Goal: Information Seeking & Learning: Learn about a topic

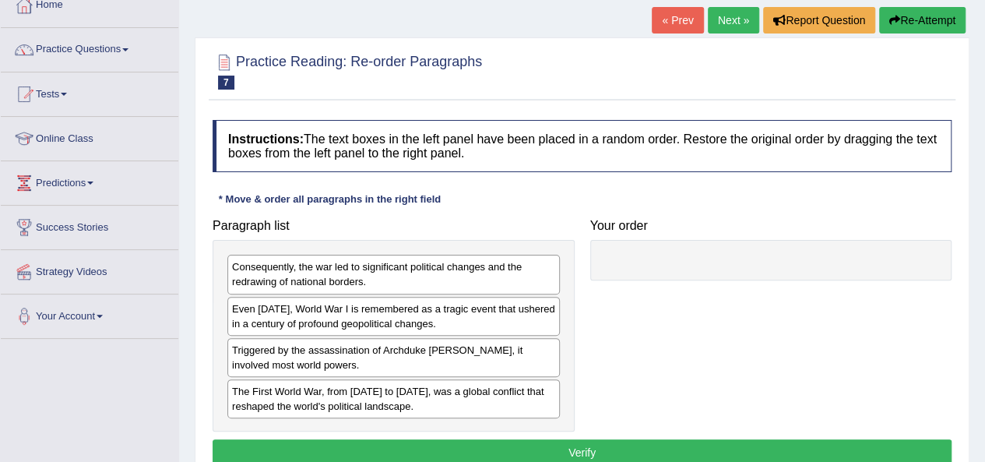
scroll to position [93, 0]
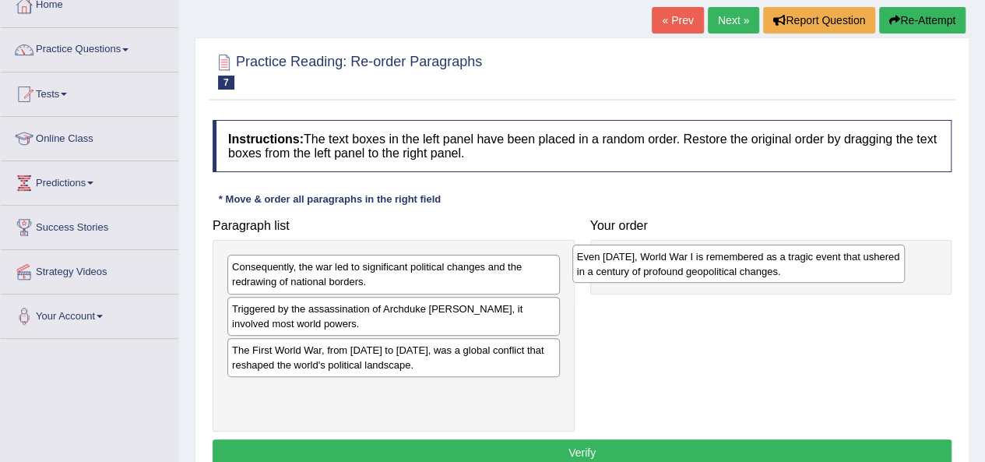
drag, startPoint x: 398, startPoint y: 328, endPoint x: 743, endPoint y: 276, distance: 348.7
click at [743, 276] on div "Even today, World War I is remembered as a tragic event that ushered in a centu…" at bounding box center [738, 263] width 332 height 39
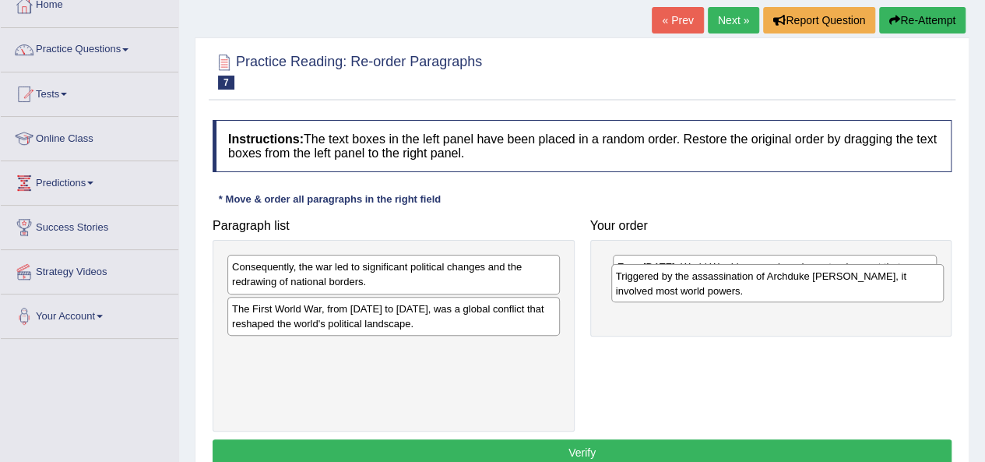
drag, startPoint x: 399, startPoint y: 313, endPoint x: 782, endPoint y: 281, distance: 385.1
click at [782, 281] on div "Triggered by the assassination of Archduke Franz Ferdinand, it involved most wo…" at bounding box center [777, 283] width 332 height 39
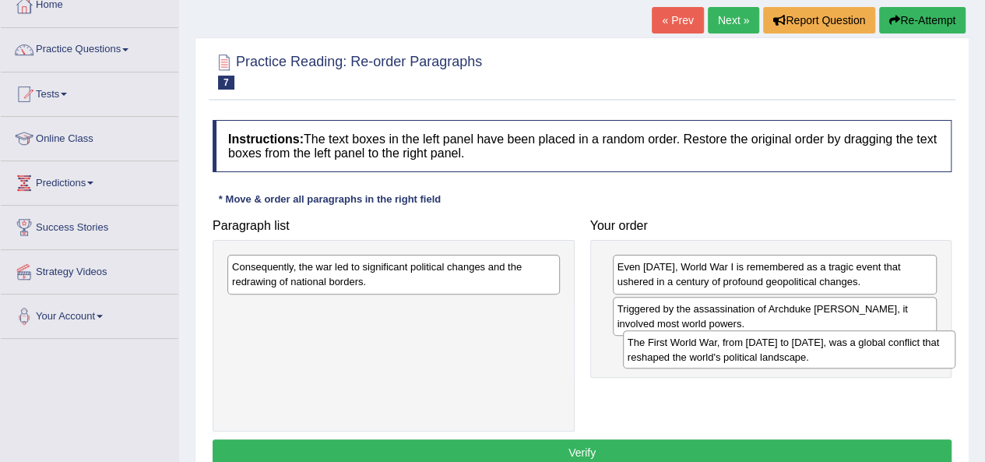
drag, startPoint x: 409, startPoint y: 314, endPoint x: 806, endPoint y: 348, distance: 398.4
click at [806, 348] on div "The First World War, from 1914 to 1918, was a global conflict that reshaped the…" at bounding box center [789, 349] width 332 height 39
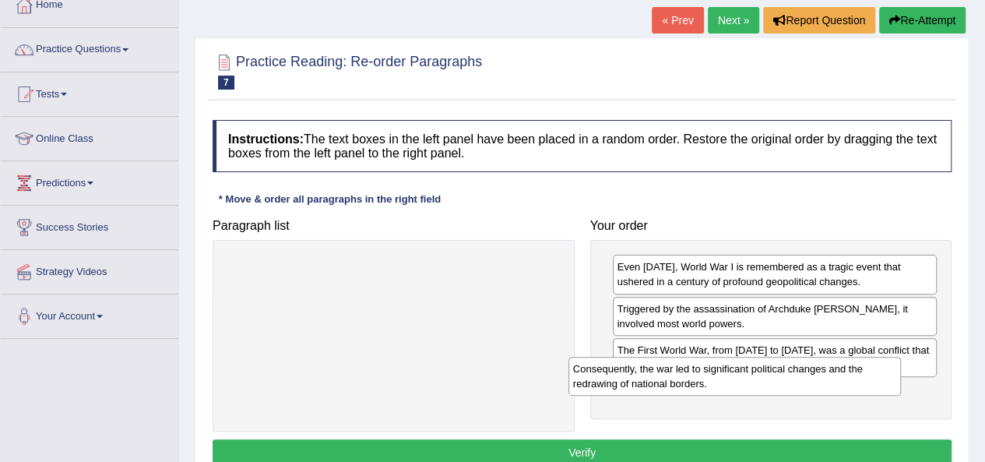
drag, startPoint x: 417, startPoint y: 265, endPoint x: 823, endPoint y: 376, distance: 420.3
click at [823, 376] on div "Consequently, the war led to significant political changes and the redrawing of…" at bounding box center [734, 375] width 332 height 39
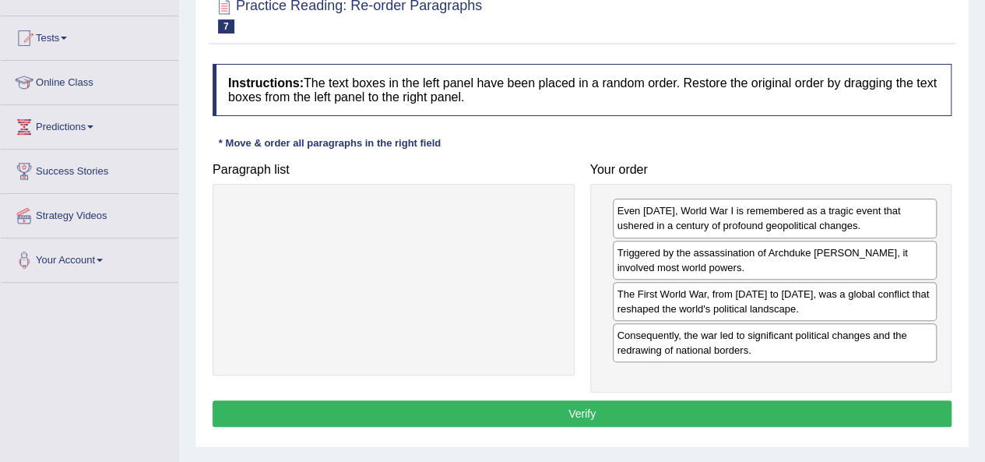
scroll to position [159, 0]
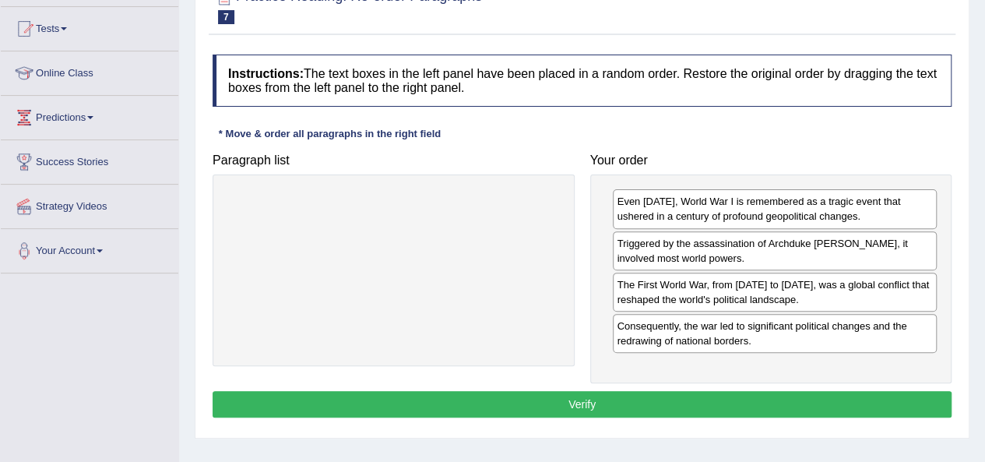
click at [735, 394] on button "Verify" at bounding box center [581, 404] width 739 height 26
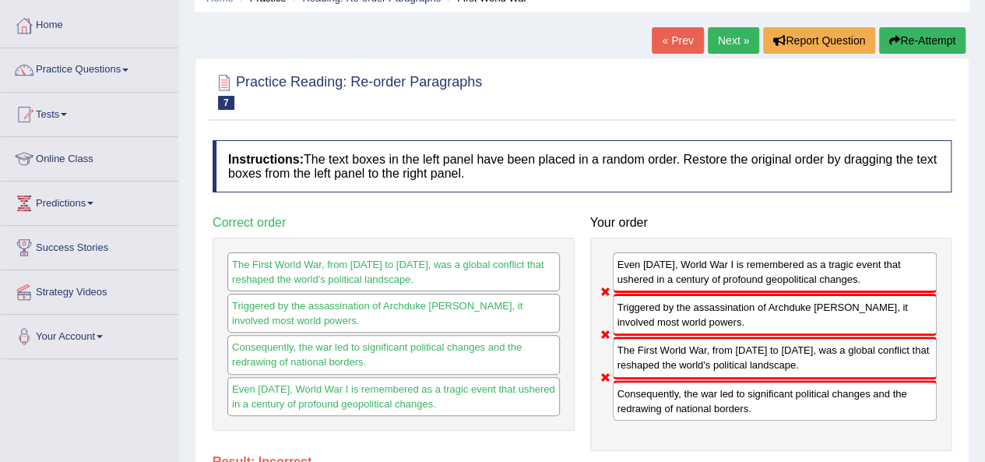
scroll to position [0, 0]
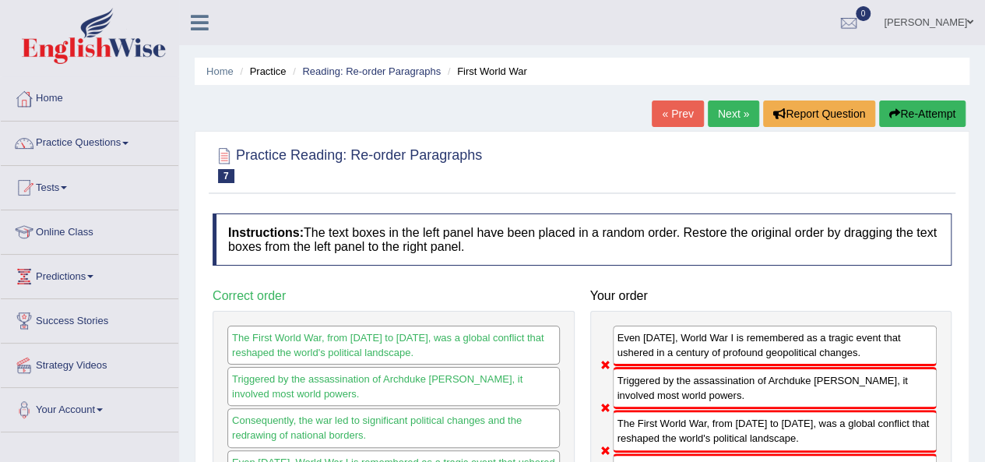
click at [733, 121] on link "Next »" at bounding box center [733, 113] width 51 height 26
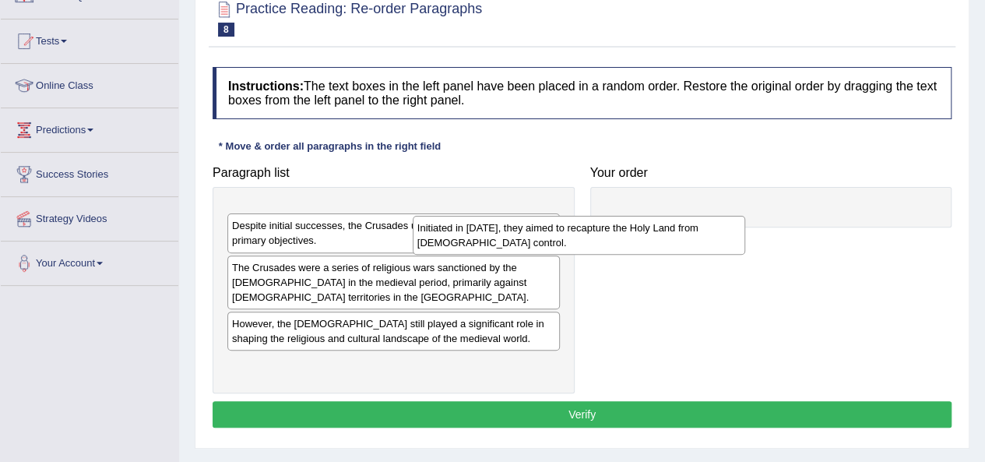
scroll to position [146, 0]
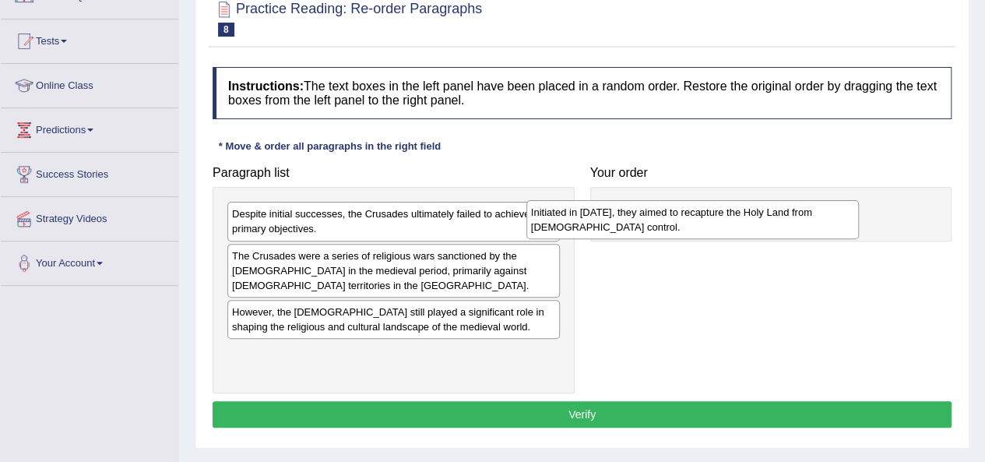
drag, startPoint x: 0, startPoint y: 0, endPoint x: 701, endPoint y: 227, distance: 736.2
click at [701, 227] on div "Initiated in [DATE], they aimed to recapture the Holy Land from [DEMOGRAPHIC_DA…" at bounding box center [692, 219] width 332 height 39
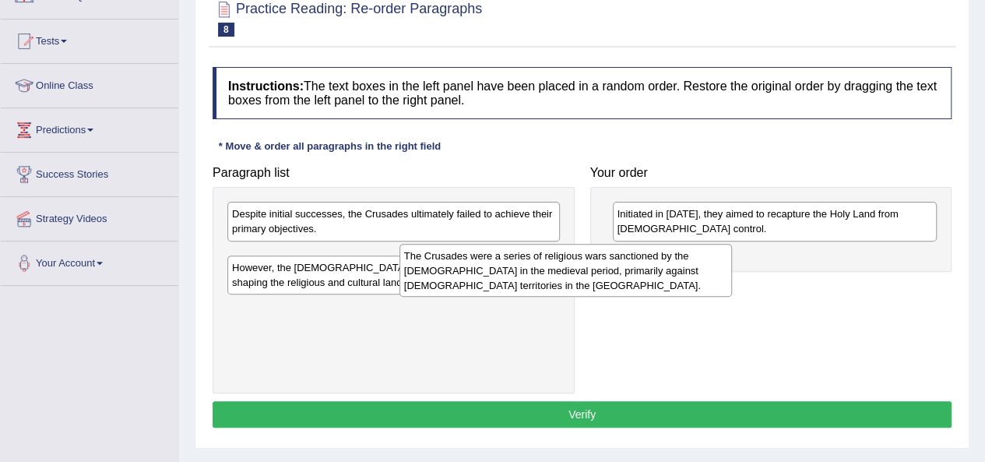
drag, startPoint x: 418, startPoint y: 288, endPoint x: 615, endPoint y: 286, distance: 196.9
click at [608, 288] on div "The Crusades were a series of religious wars sanctioned by the Latin Church in …" at bounding box center [565, 271] width 332 height 54
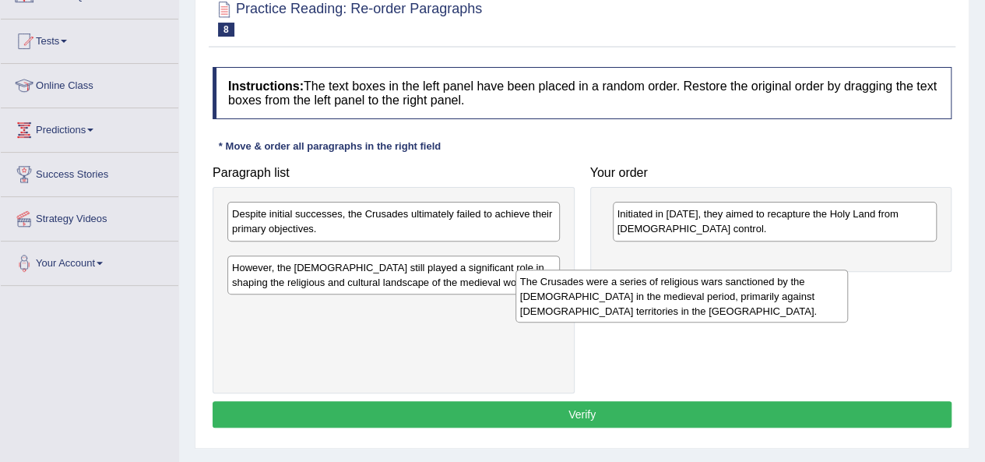
drag, startPoint x: 364, startPoint y: 282, endPoint x: 615, endPoint y: 262, distance: 251.4
click at [613, 269] on div "The Crusades were a series of religious wars sanctioned by the Latin Church in …" at bounding box center [681, 296] width 332 height 54
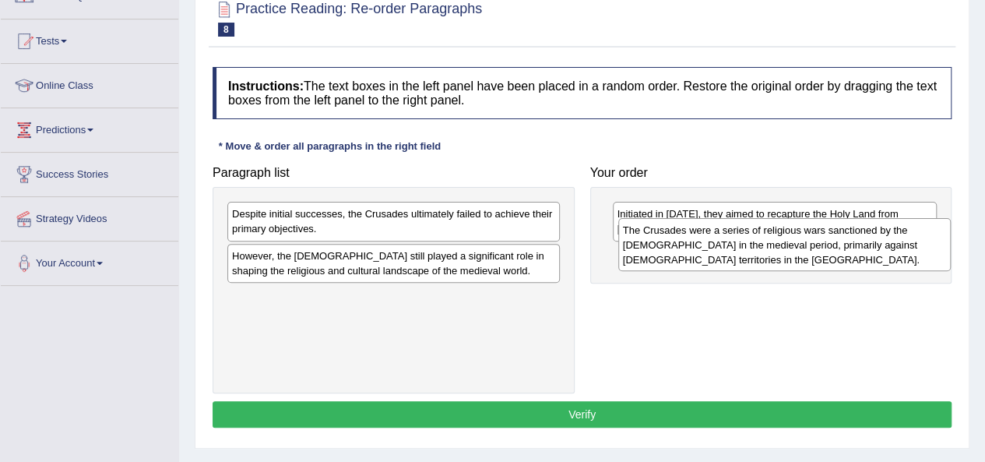
drag, startPoint x: 410, startPoint y: 282, endPoint x: 755, endPoint y: 244, distance: 346.8
click at [755, 244] on div "The Crusades were a series of religious wars sanctioned by the Latin Church in …" at bounding box center [784, 245] width 332 height 54
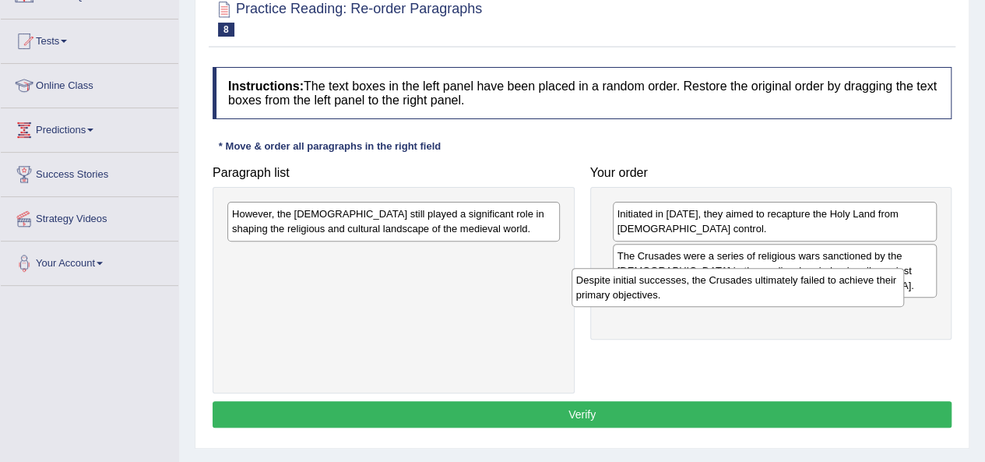
drag, startPoint x: 463, startPoint y: 234, endPoint x: 811, endPoint y: 301, distance: 354.5
click at [811, 301] on div "Despite initial successes, the Crusades ultimately failed to achieve their prim…" at bounding box center [737, 287] width 332 height 39
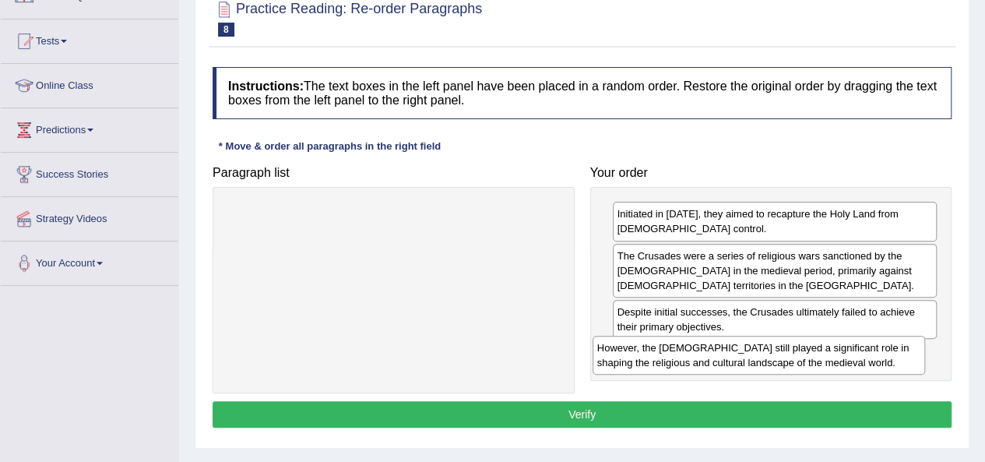
drag, startPoint x: 462, startPoint y: 226, endPoint x: 830, endPoint y: 360, distance: 391.3
click at [830, 360] on div "However, the Crusades still played a significant role in shaping the religious …" at bounding box center [758, 354] width 332 height 39
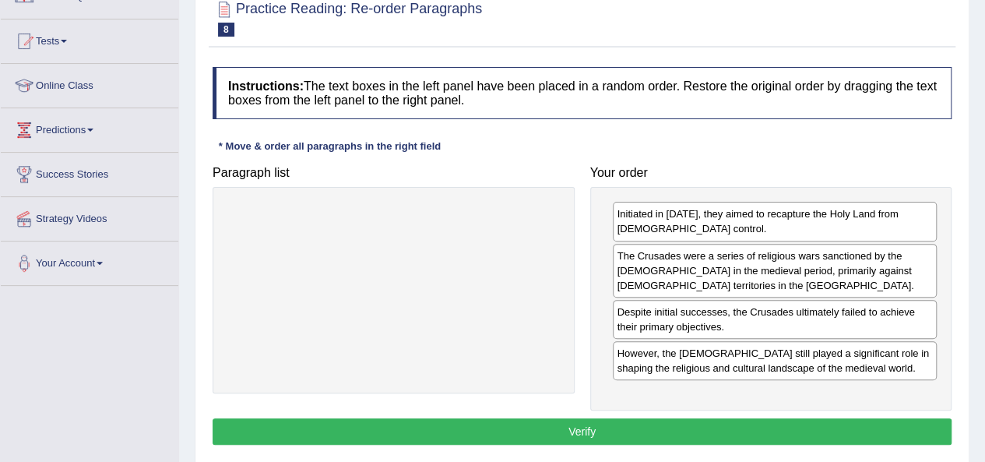
click at [759, 418] on button "Verify" at bounding box center [581, 431] width 739 height 26
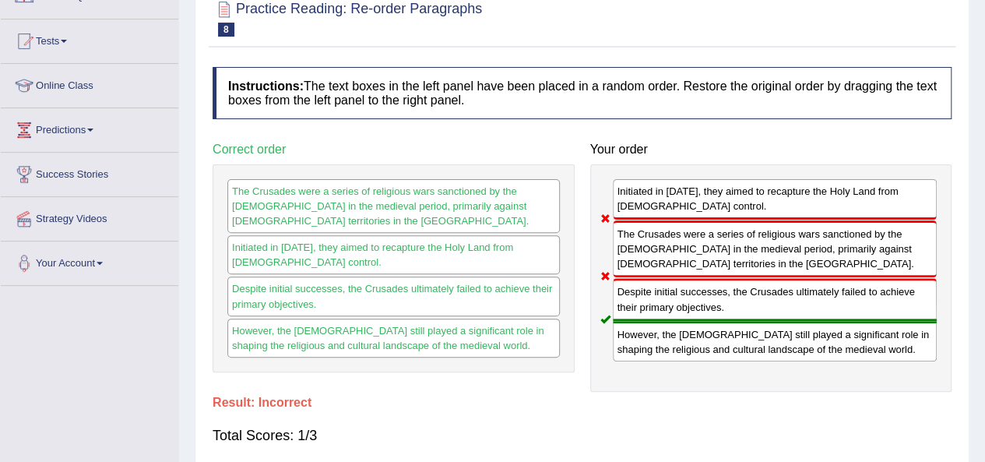
scroll to position [0, 0]
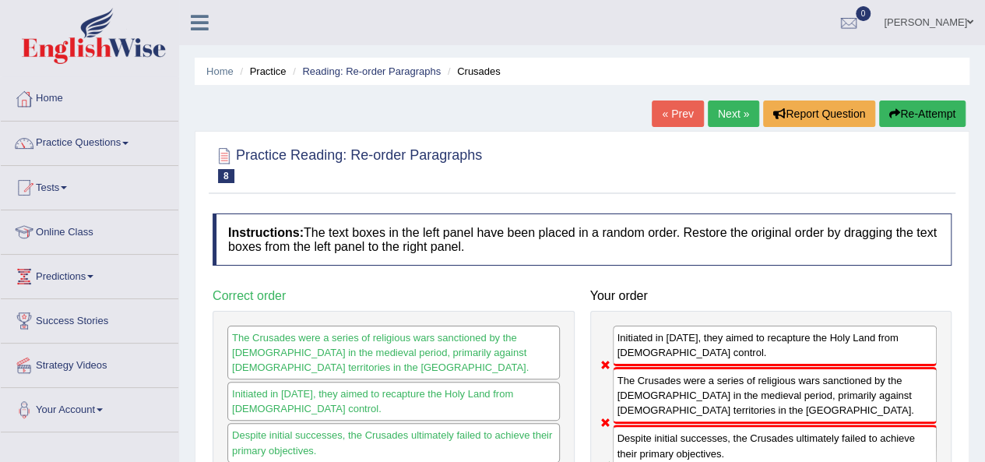
click at [730, 118] on link "Next »" at bounding box center [733, 113] width 51 height 26
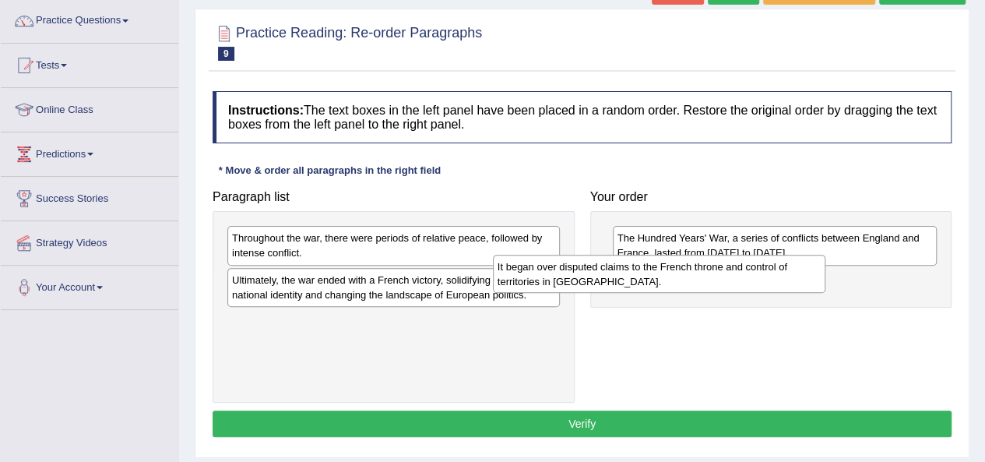
click at [742, 287] on div "It began over disputed claims to the French throne and control of territories i…" at bounding box center [659, 274] width 332 height 39
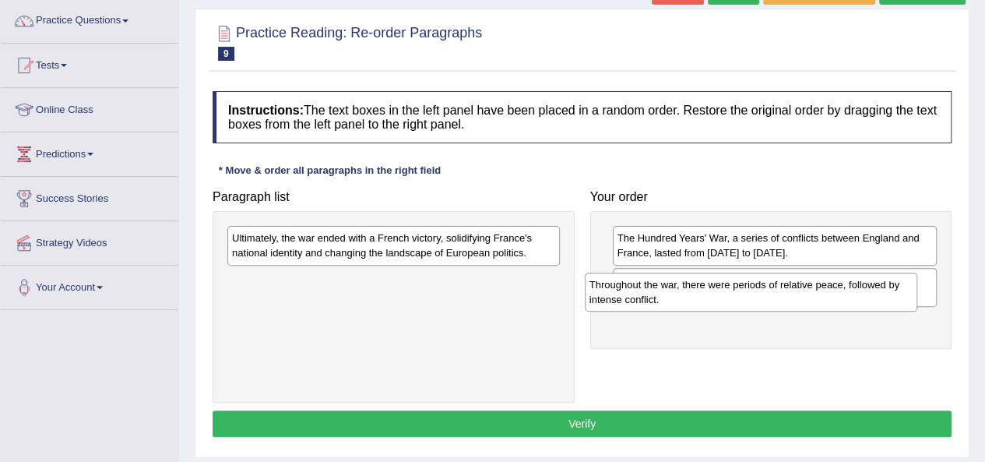
drag, startPoint x: 395, startPoint y: 252, endPoint x: 764, endPoint y: 306, distance: 373.6
click at [764, 306] on div "Throughout the war, there were periods of relative peace, followed by intense c…" at bounding box center [751, 291] width 332 height 39
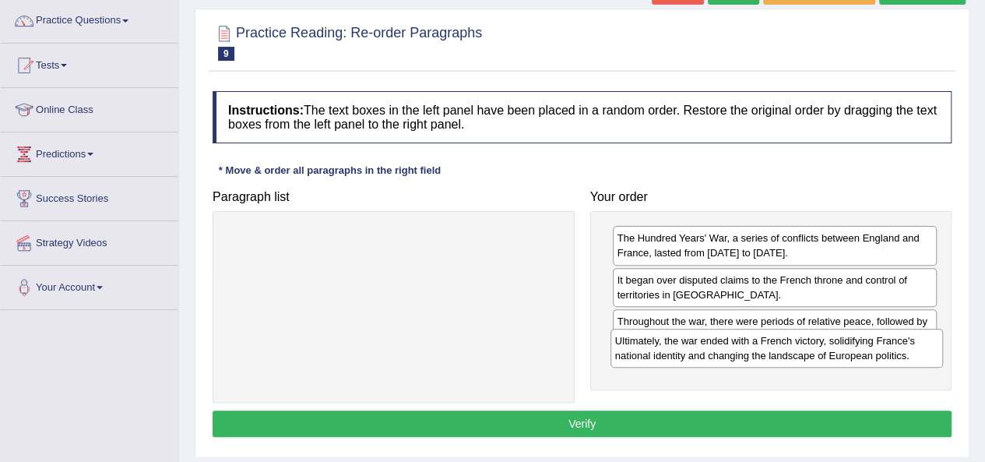
drag, startPoint x: 469, startPoint y: 239, endPoint x: 848, endPoint y: 413, distance: 417.2
click at [854, 346] on div "Ultimately, the war ended with a French victory, solidifying France's national …" at bounding box center [776, 347] width 332 height 39
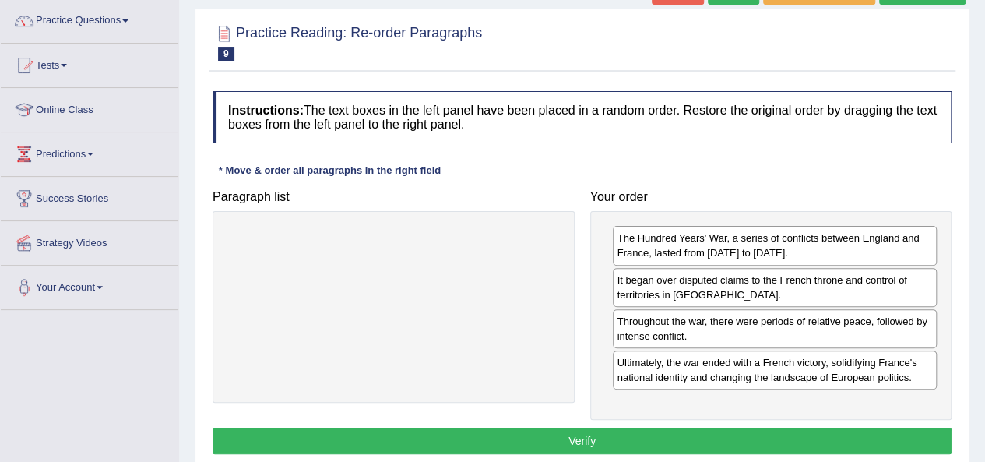
click at [817, 429] on button "Verify" at bounding box center [581, 440] width 739 height 26
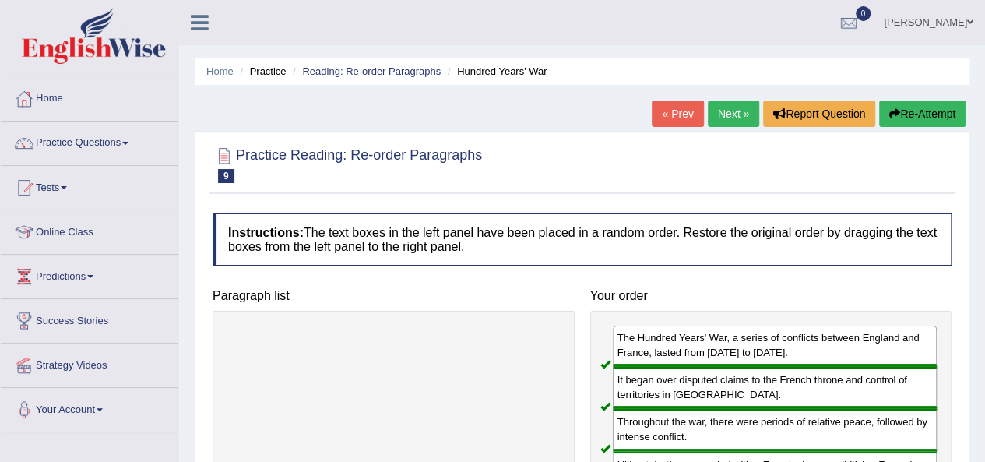
click at [745, 122] on link "Next »" at bounding box center [733, 113] width 51 height 26
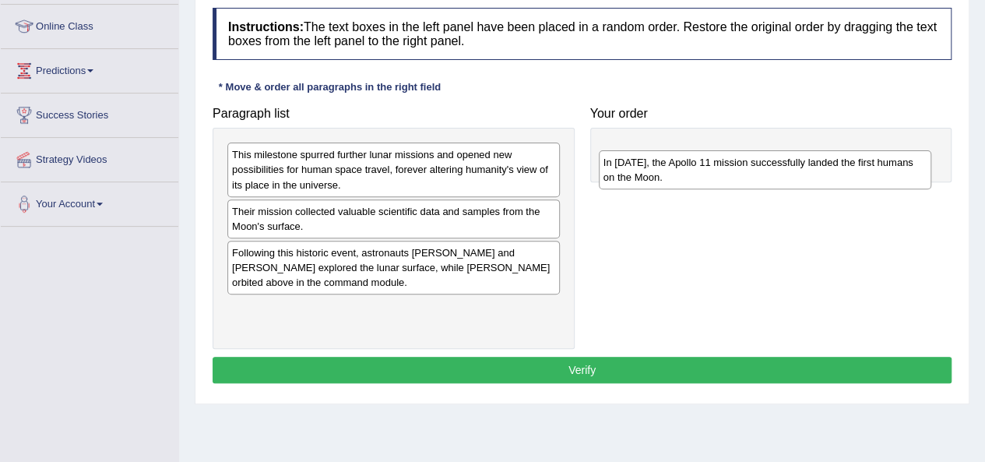
drag, startPoint x: 443, startPoint y: 264, endPoint x: 814, endPoint y: 175, distance: 381.7
click at [814, 175] on div "In [DATE], the Apollo 11 mission successfully landed the first humans on the Mo…" at bounding box center [765, 169] width 332 height 39
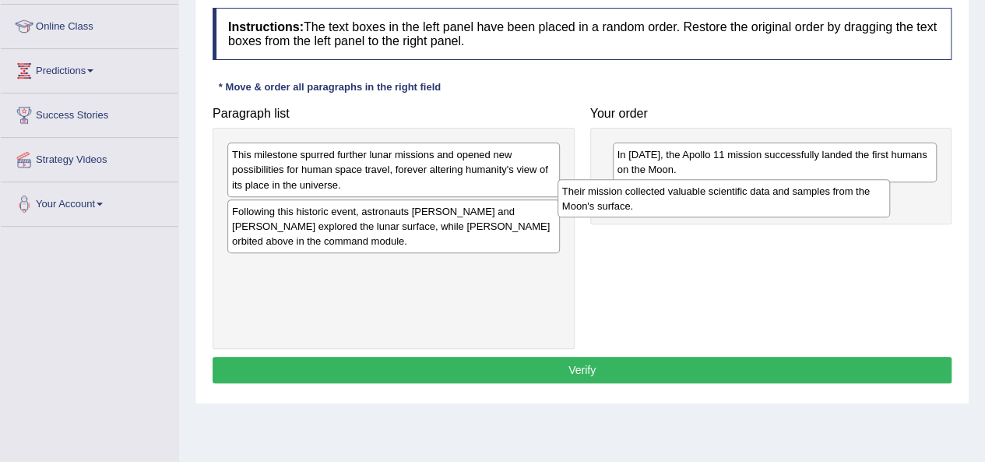
drag, startPoint x: 444, startPoint y: 223, endPoint x: 774, endPoint y: 203, distance: 330.6
click at [774, 203] on div "Their mission collected valuable scientific data and samples from the Moon's su…" at bounding box center [723, 198] width 332 height 39
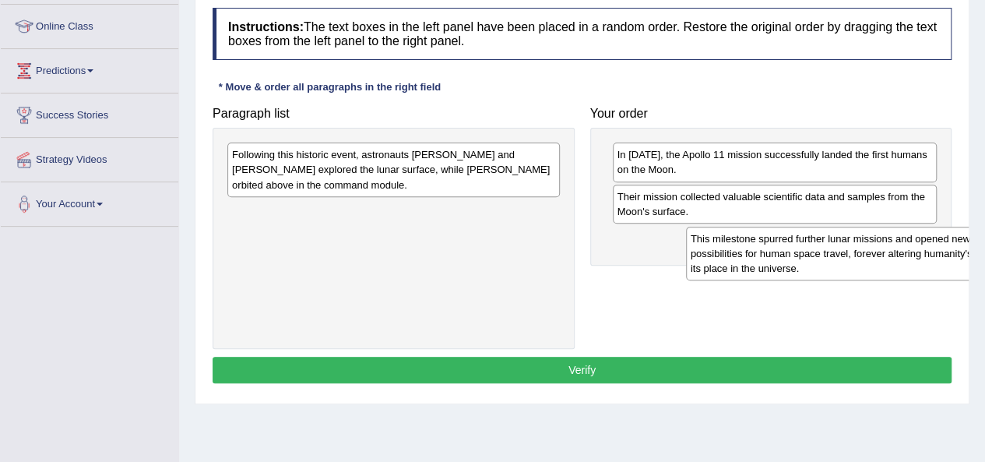
drag, startPoint x: 409, startPoint y: 174, endPoint x: 868, endPoint y: 255, distance: 466.3
click at [868, 258] on div "This milestone spurred further lunar missions and opened new possibilities for …" at bounding box center [852, 254] width 332 height 54
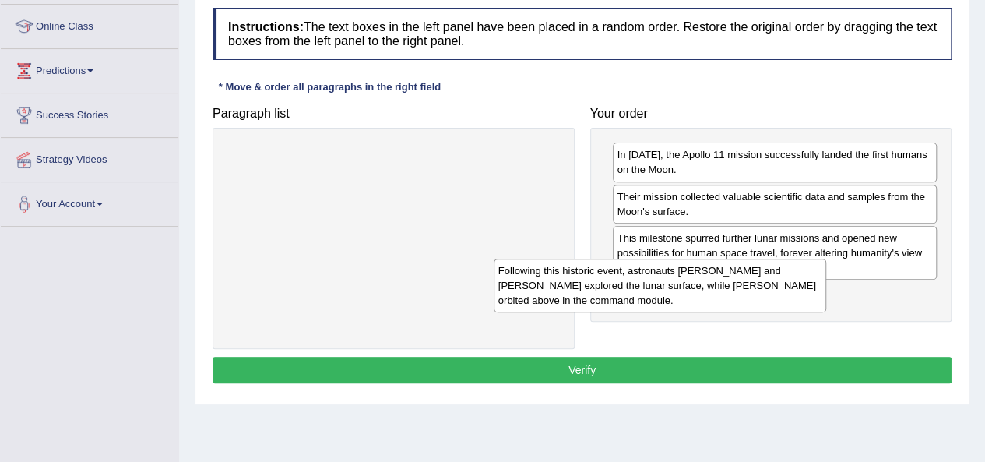
drag, startPoint x: 443, startPoint y: 184, endPoint x: 764, endPoint y: 314, distance: 346.3
click at [759, 310] on div "Following this historic event, astronauts [PERSON_NAME] and [PERSON_NAME] explo…" at bounding box center [659, 285] width 332 height 54
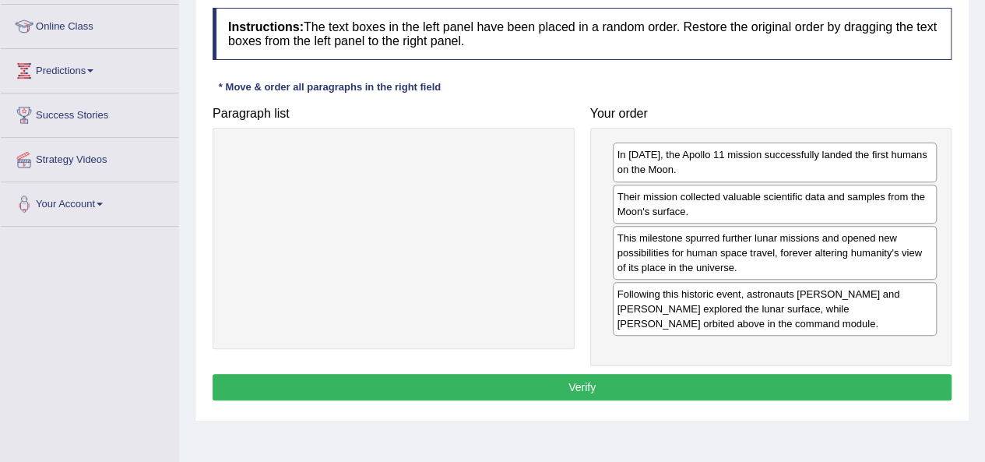
click at [718, 374] on button "Verify" at bounding box center [581, 387] width 739 height 26
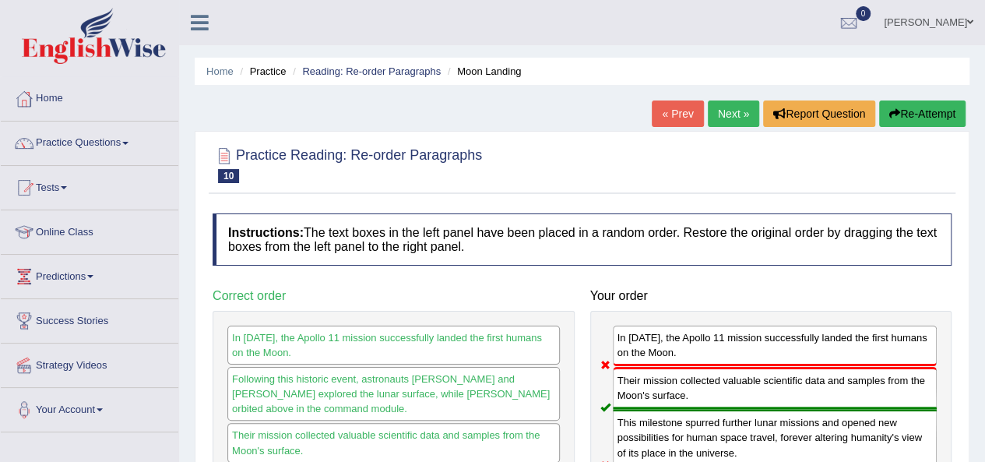
click at [725, 120] on link "Next »" at bounding box center [733, 113] width 51 height 26
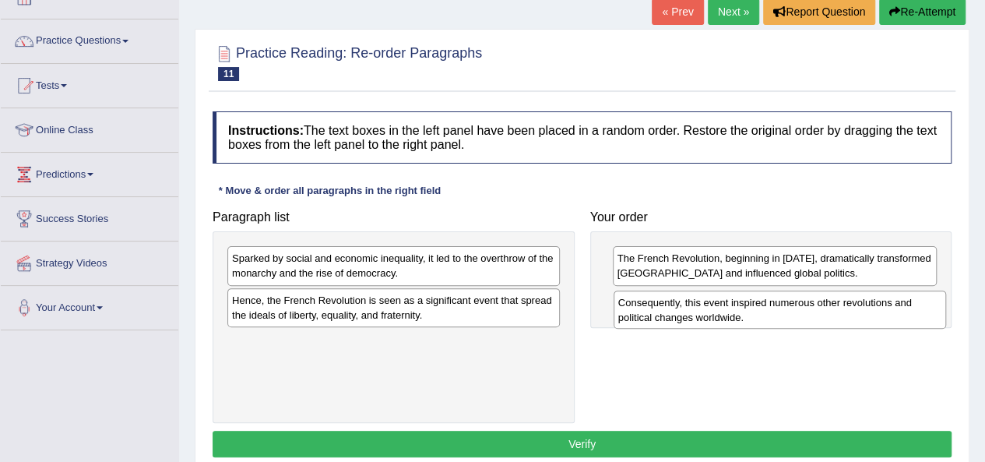
drag, startPoint x: 490, startPoint y: 310, endPoint x: 867, endPoint y: 310, distance: 376.7
click at [866, 310] on div "Consequently, this event inspired numerous other revolutions and political chan…" at bounding box center [779, 309] width 332 height 39
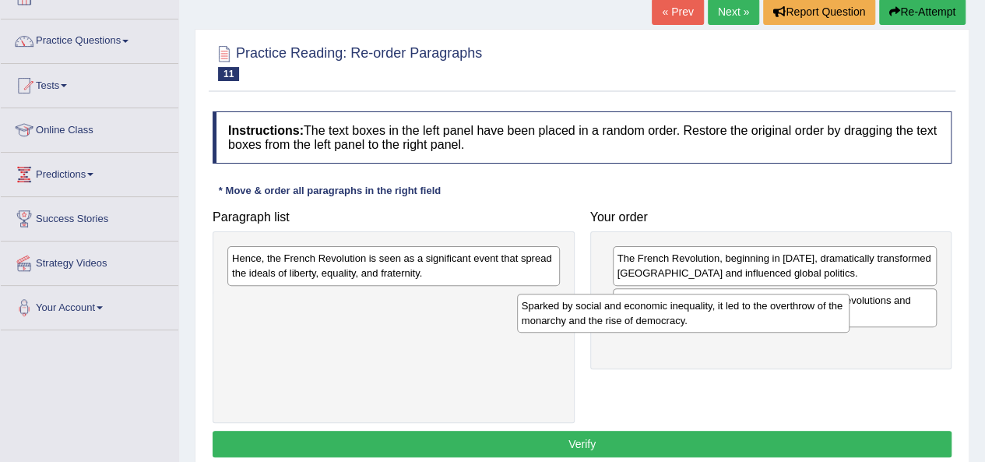
drag, startPoint x: 620, startPoint y: 298, endPoint x: 928, endPoint y: 350, distance: 311.8
click at [849, 332] on div "Sparked by social and economic inequality, it led to the overthrow of the monar…" at bounding box center [683, 312] width 332 height 39
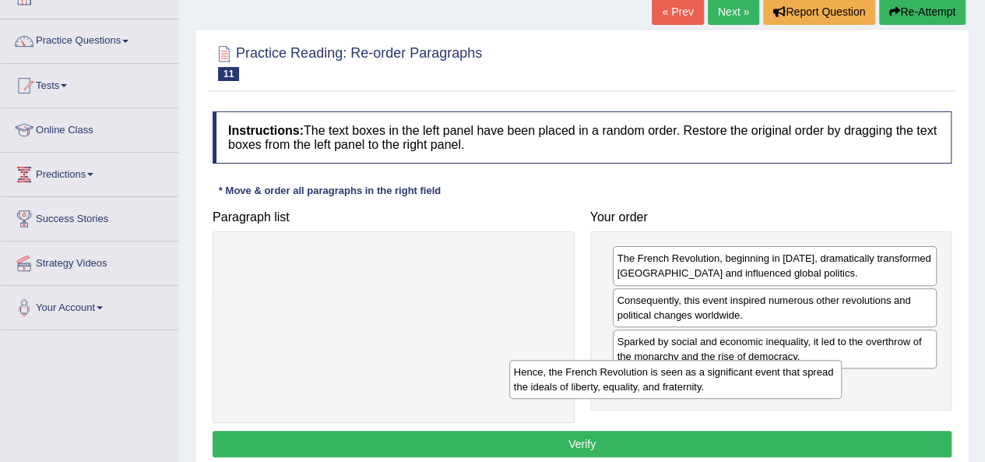
drag, startPoint x: 528, startPoint y: 273, endPoint x: 845, endPoint y: 388, distance: 336.8
click at [841, 388] on div "Hence, the French Revolution is seen as a significant event that spread the ide…" at bounding box center [675, 379] width 332 height 39
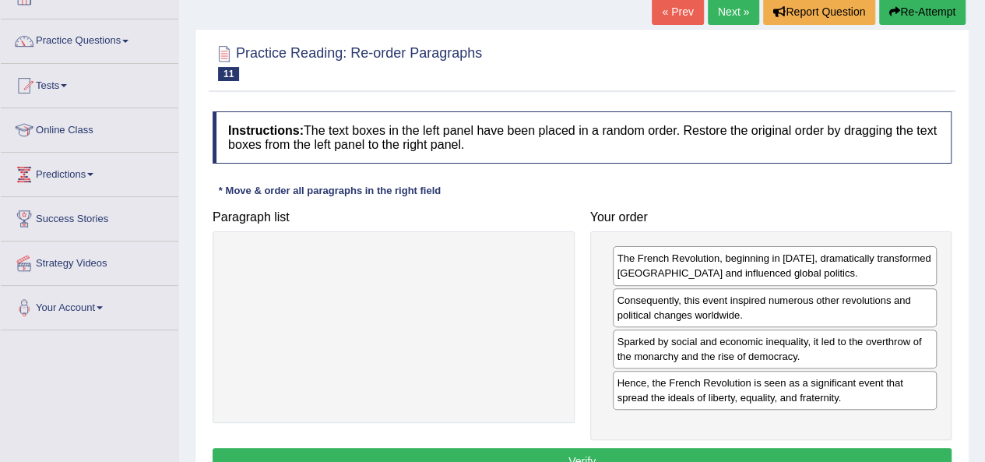
click at [752, 438] on div "Instructions: The text boxes in the left panel have been placed in a random ord…" at bounding box center [582, 295] width 746 height 383
click at [752, 448] on button "Verify" at bounding box center [581, 461] width 739 height 26
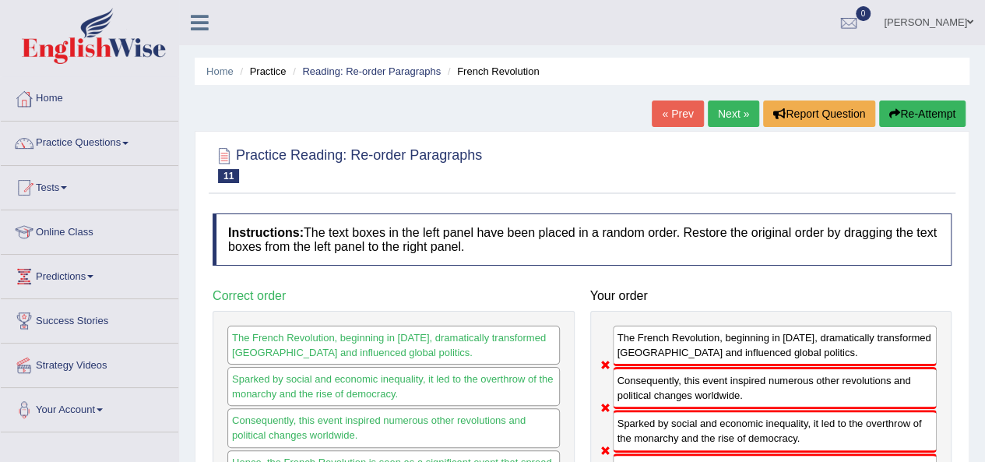
click at [744, 123] on link "Next »" at bounding box center [733, 113] width 51 height 26
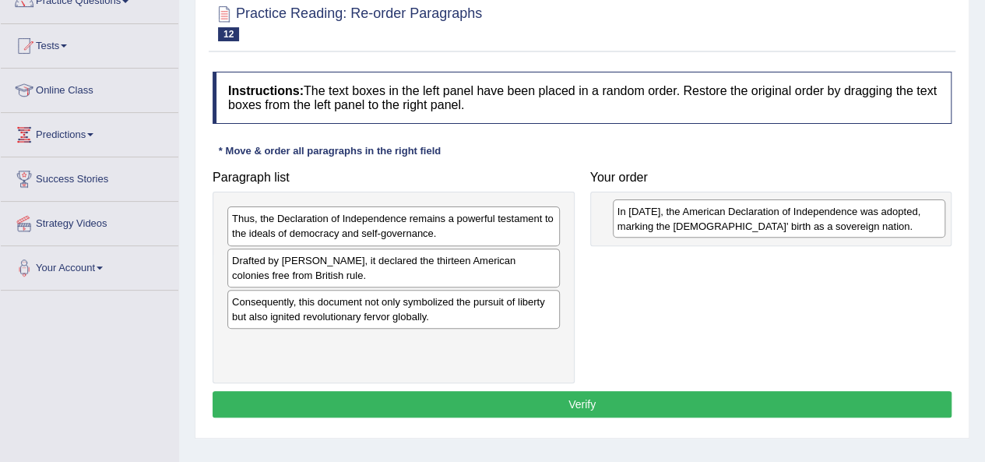
drag, startPoint x: 327, startPoint y: 343, endPoint x: 707, endPoint y: 208, distance: 403.3
click at [707, 208] on div "In 1776, the American Declaration of Independence was adopted, marking the Unit…" at bounding box center [779, 218] width 332 height 39
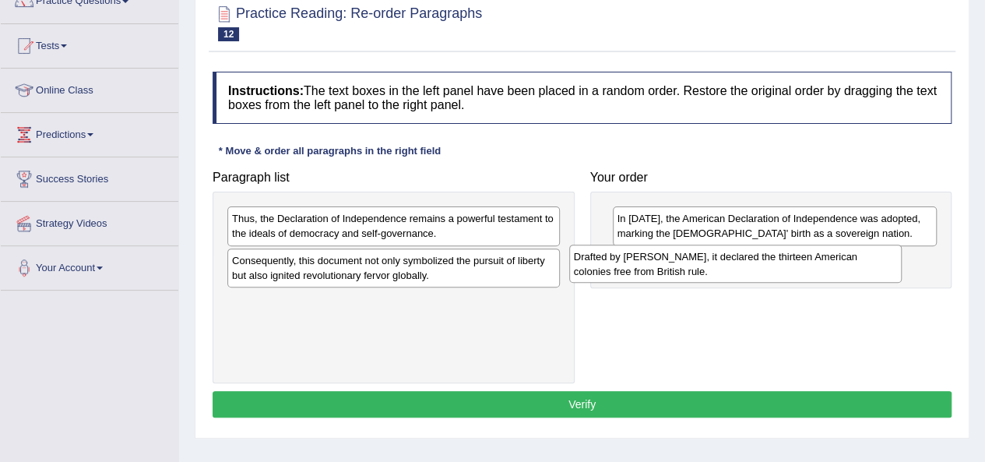
drag, startPoint x: 430, startPoint y: 262, endPoint x: 772, endPoint y: 258, distance: 341.7
click at [772, 258] on div "Drafted by Thomas Jefferson, it declared the thirteen American colonies free fr…" at bounding box center [735, 263] width 332 height 39
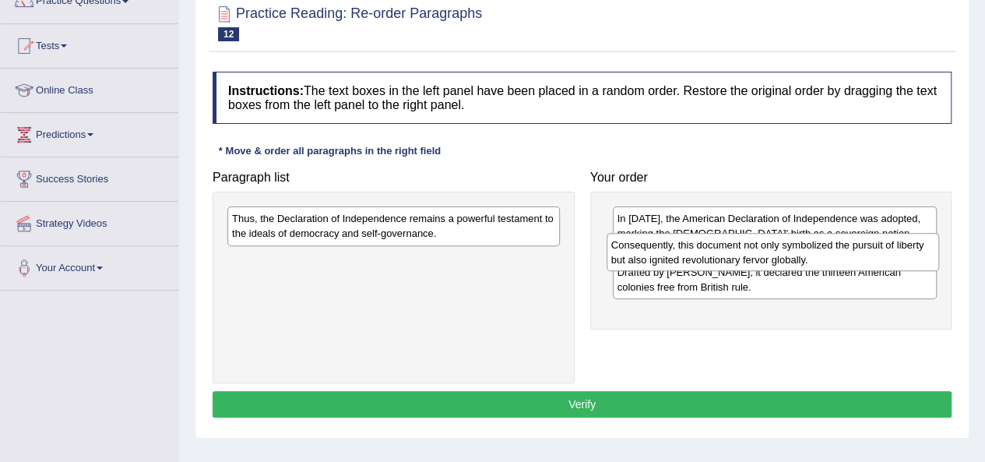
drag, startPoint x: 431, startPoint y: 269, endPoint x: 810, endPoint y: 255, distance: 379.3
click at [810, 255] on div "Consequently, this document not only symbolized the pursuit of liberty but also…" at bounding box center [772, 252] width 332 height 39
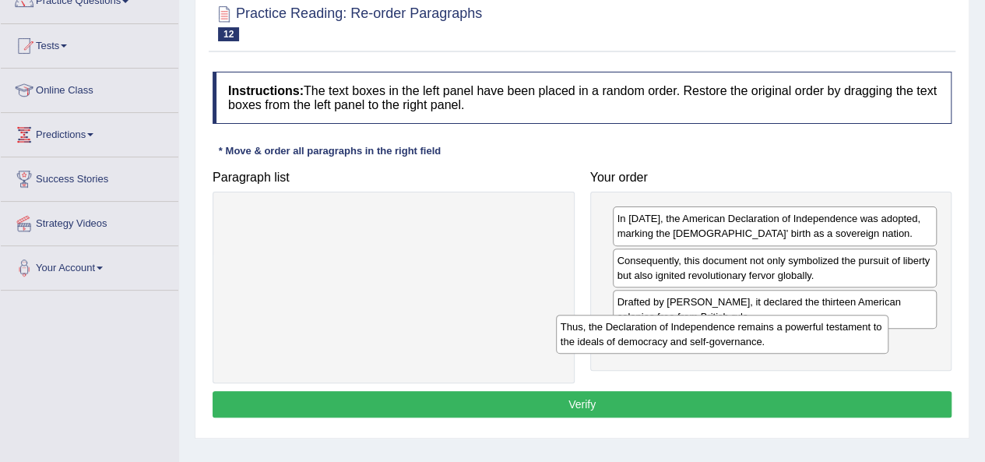
drag, startPoint x: 409, startPoint y: 227, endPoint x: 740, endPoint y: 334, distance: 347.8
click at [739, 334] on div "Thus, the Declaration of Independence remains a powerful testament to the ideal…" at bounding box center [722, 333] width 332 height 39
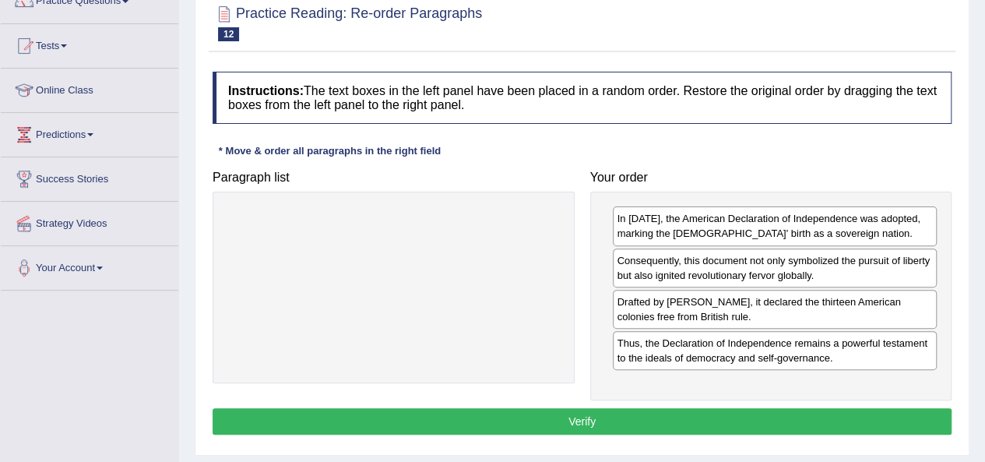
click at [688, 416] on button "Verify" at bounding box center [581, 421] width 739 height 26
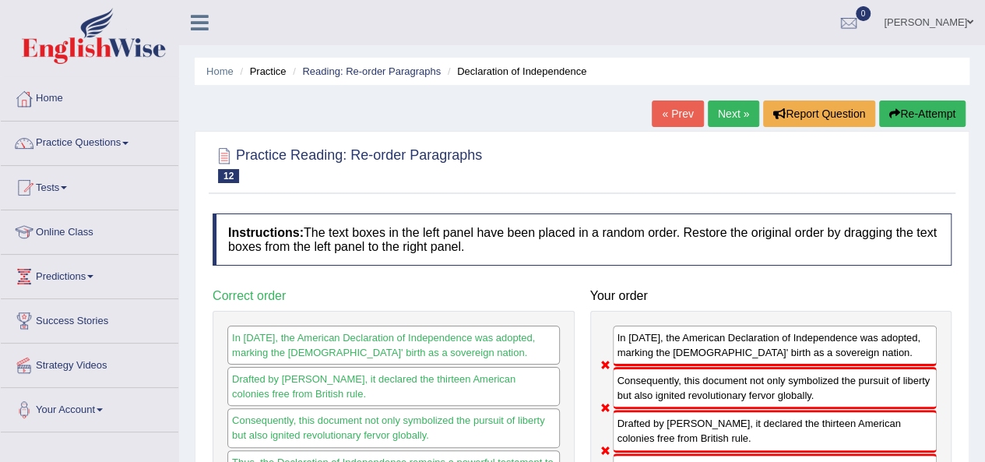
click at [729, 111] on link "Next »" at bounding box center [733, 113] width 51 height 26
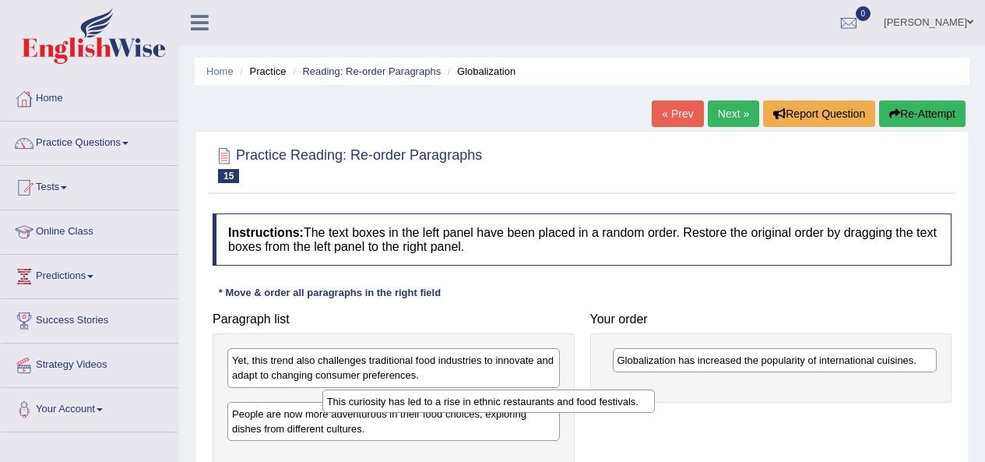
click at [655, 389] on div "This curiosity has led to a rise in ethnic restaurants and food festivals." at bounding box center [488, 400] width 332 height 23
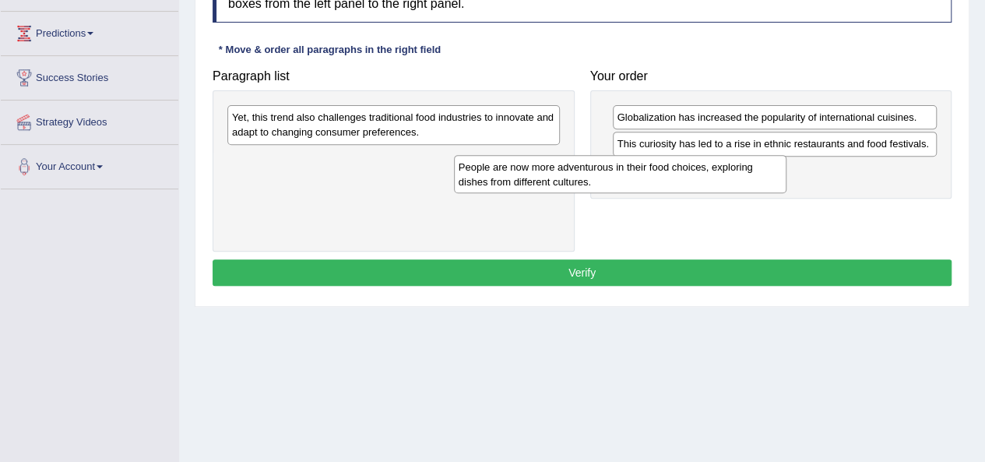
drag, startPoint x: 693, startPoint y: 180, endPoint x: 814, endPoint y: 178, distance: 121.4
click at [786, 181] on div "People are now more adventurous in their food choices, exploring dishes from di…" at bounding box center [620, 174] width 332 height 39
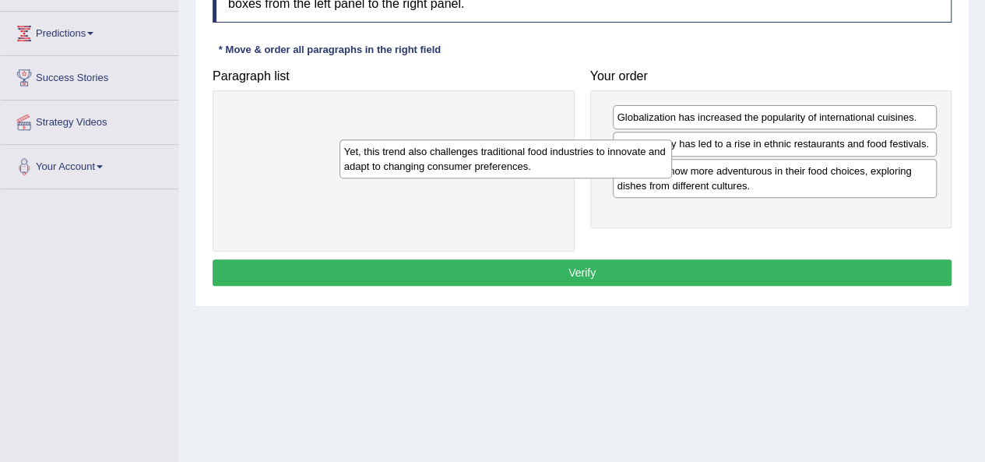
drag, startPoint x: 571, startPoint y: 155, endPoint x: 744, endPoint y: 193, distance: 177.0
click at [672, 178] on div "Yet, this trend also challenges traditional food industries to innovate and ada…" at bounding box center [505, 158] width 332 height 39
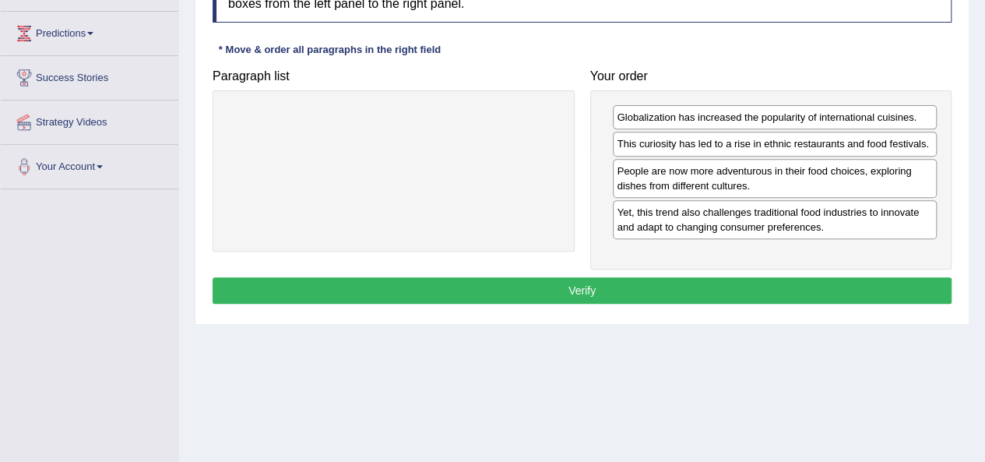
click at [638, 288] on button "Verify" at bounding box center [581, 290] width 739 height 26
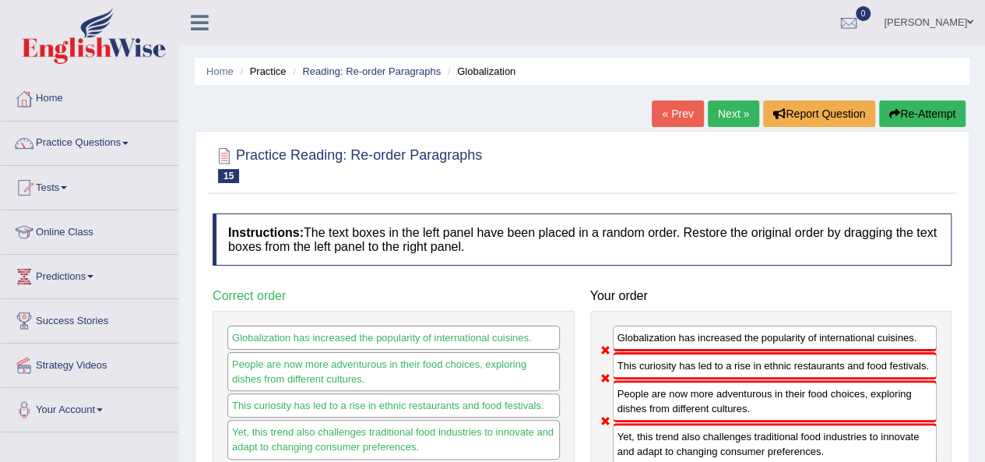
click at [720, 111] on link "Next »" at bounding box center [733, 113] width 51 height 26
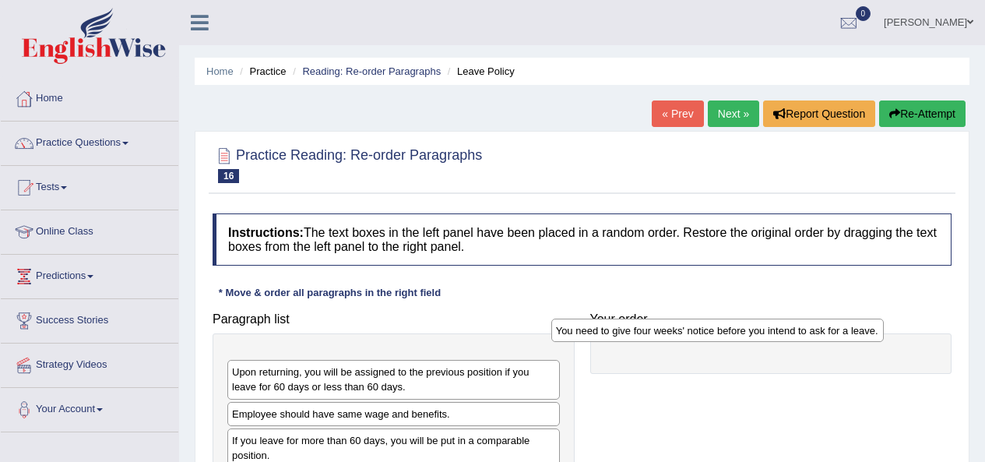
click at [760, 318] on div "You need to give four weeks' notice before you intend to ask for a leave." at bounding box center [717, 329] width 332 height 23
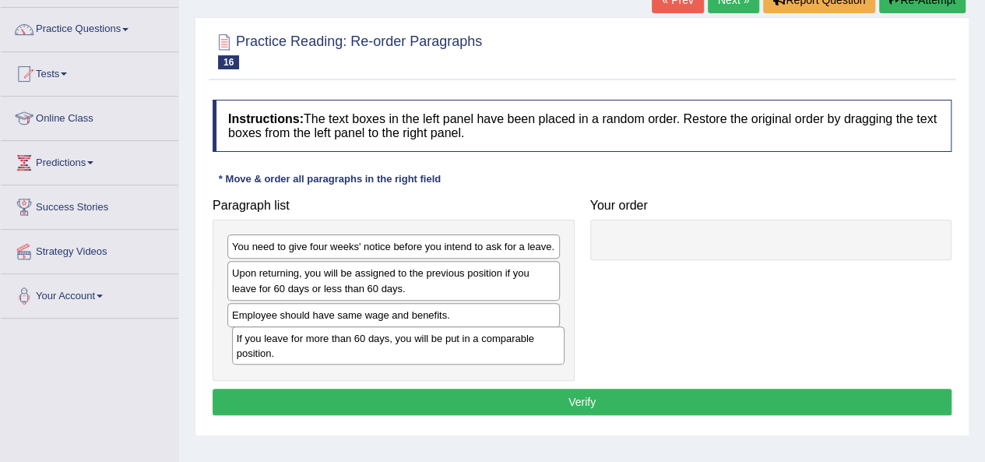
click at [409, 348] on div "If you leave for more than 60 days, you will be put in a comparable position." at bounding box center [398, 345] width 332 height 39
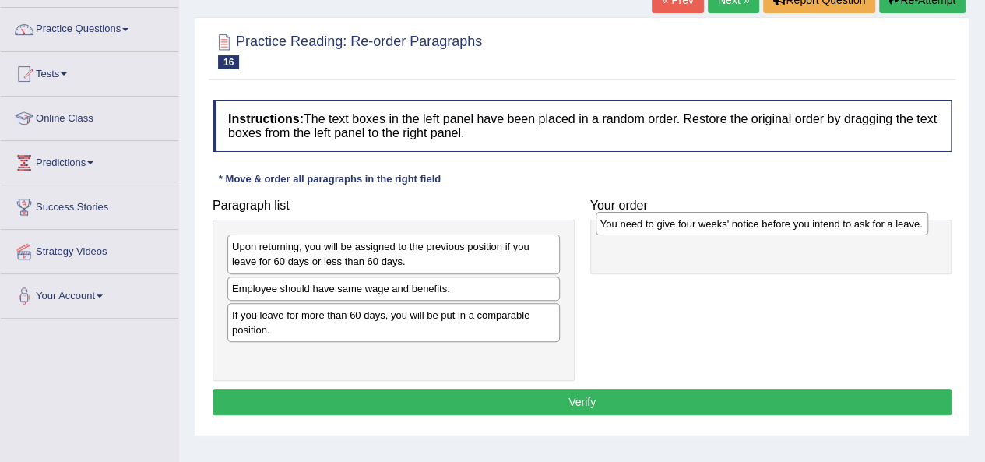
drag, startPoint x: 534, startPoint y: 251, endPoint x: 775, endPoint y: 216, distance: 243.9
click at [777, 218] on div "You need to give four weeks' notice before you intend to ask for a leave." at bounding box center [761, 223] width 332 height 23
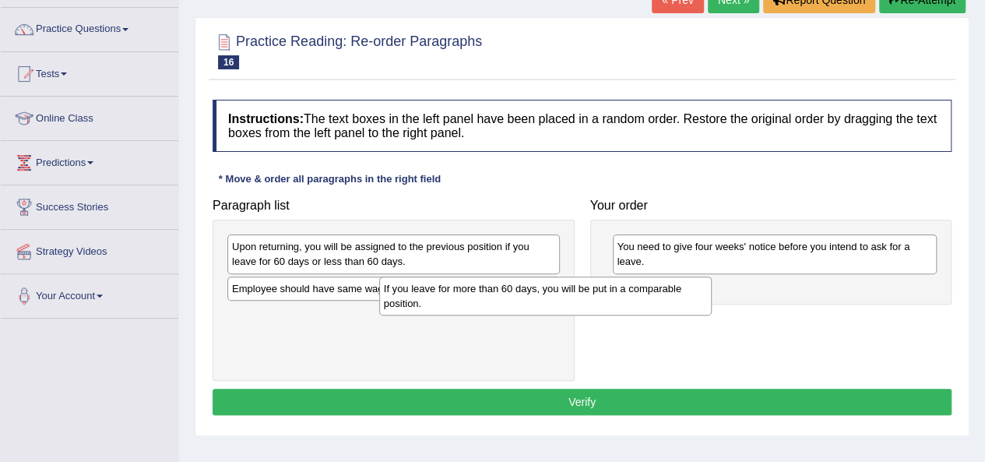
drag, startPoint x: 474, startPoint y: 332, endPoint x: 788, endPoint y: 293, distance: 316.1
click at [711, 295] on div "If you leave for more than 60 days, you will be put in a comparable position." at bounding box center [545, 295] width 332 height 39
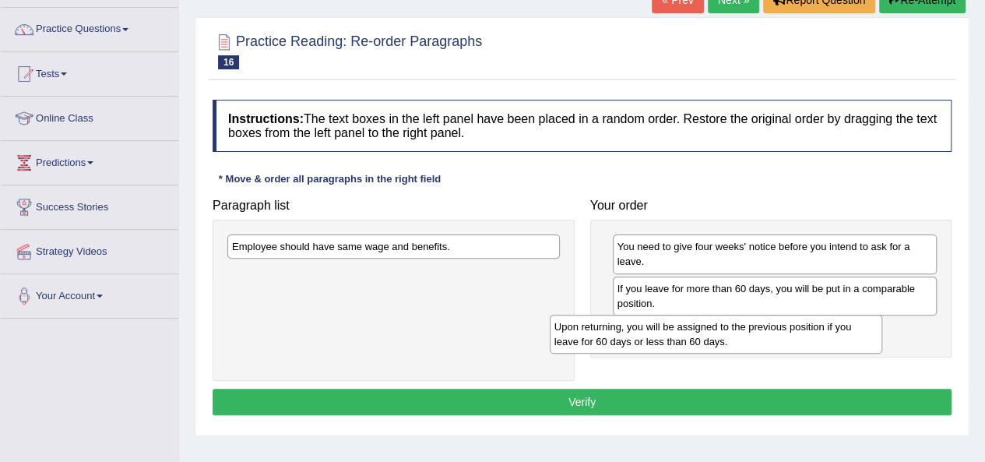
drag, startPoint x: 483, startPoint y: 264, endPoint x: 809, endPoint y: 332, distance: 334.0
click at [813, 341] on div "Upon returning, you will be assigned to the previous position if you leave for …" at bounding box center [716, 333] width 332 height 39
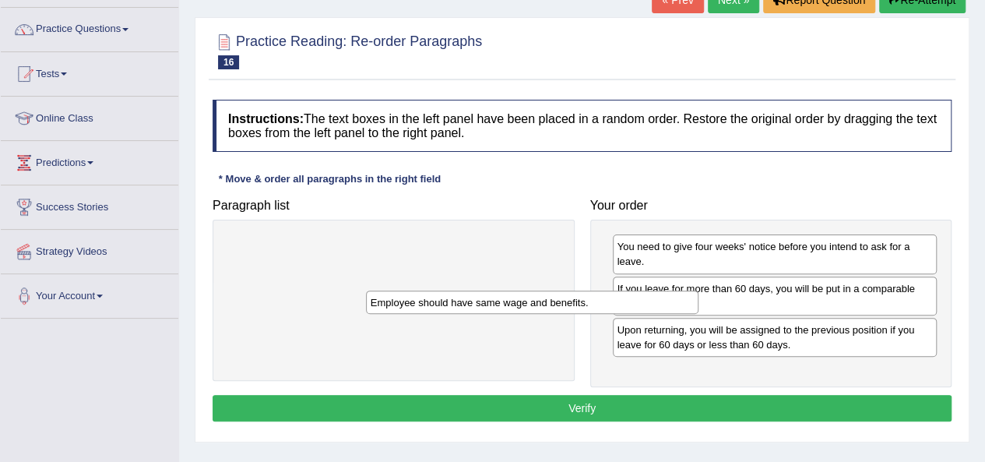
drag, startPoint x: 490, startPoint y: 245, endPoint x: 772, endPoint y: 338, distance: 296.6
click at [698, 314] on div "Employee should have same wage and benefits." at bounding box center [532, 301] width 332 height 23
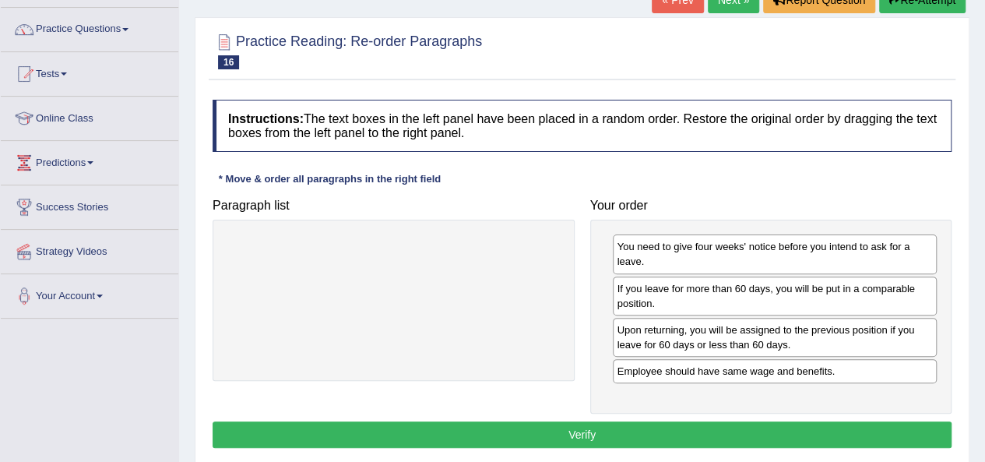
click at [778, 430] on button "Verify" at bounding box center [581, 434] width 739 height 26
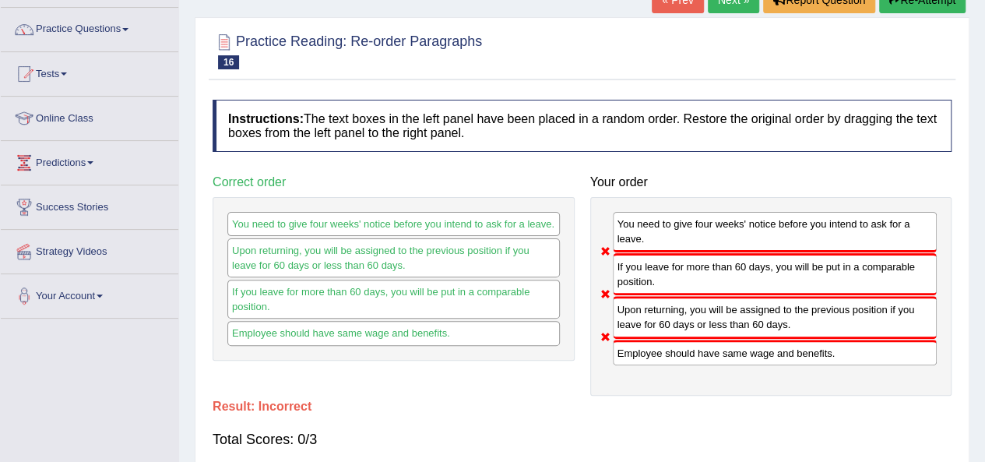
click at [742, 12] on link "Next »" at bounding box center [733, 0] width 51 height 26
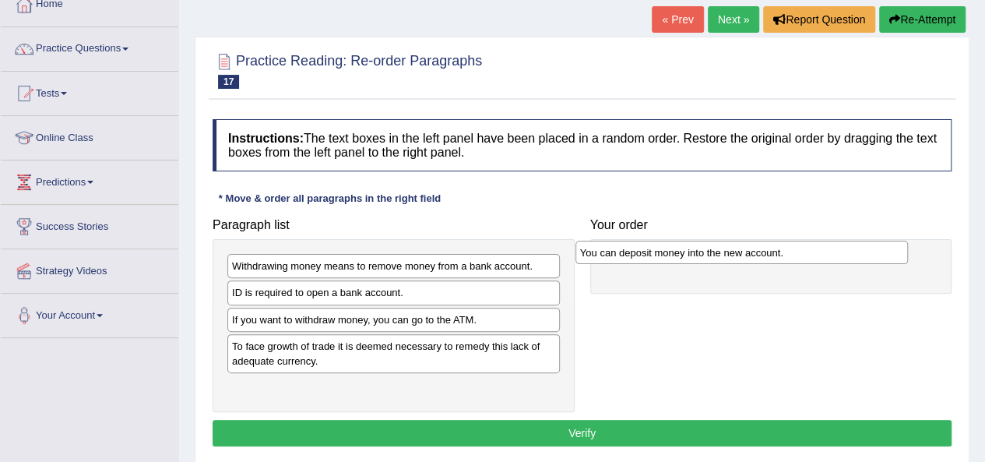
drag, startPoint x: 427, startPoint y: 390, endPoint x: 785, endPoint y: 258, distance: 381.0
click at [785, 258] on div "You can deposit money into the new account." at bounding box center [741, 252] width 332 height 23
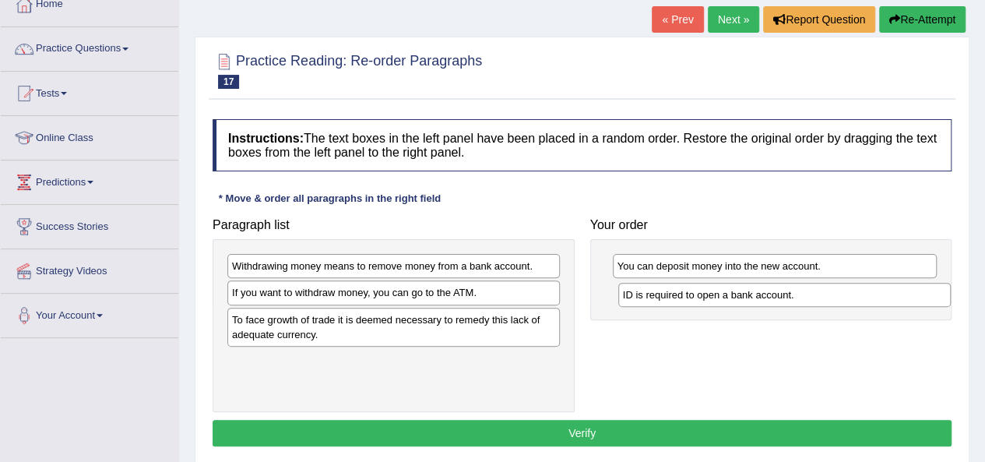
drag, startPoint x: 342, startPoint y: 290, endPoint x: 733, endPoint y: 292, distance: 390.7
click at [733, 292] on div "ID is required to open a bank account." at bounding box center [784, 294] width 332 height 23
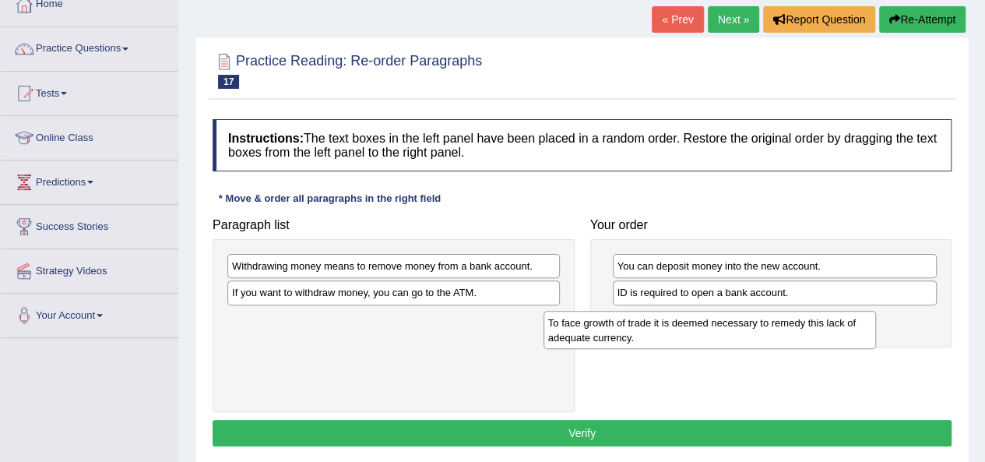
drag, startPoint x: 450, startPoint y: 325, endPoint x: 794, endPoint y: 318, distance: 344.1
click at [791, 321] on div "To face growth of trade it is deemed necessary to remedy this lack of adequate …" at bounding box center [709, 330] width 332 height 39
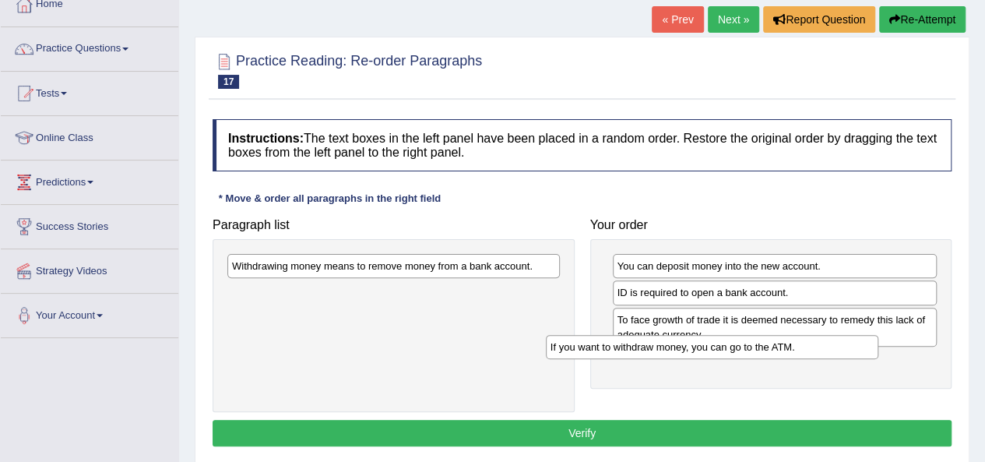
drag, startPoint x: 515, startPoint y: 308, endPoint x: 817, endPoint y: 345, distance: 304.2
click at [817, 345] on div "If you want to withdraw money, you can go to the ATM." at bounding box center [712, 346] width 332 height 23
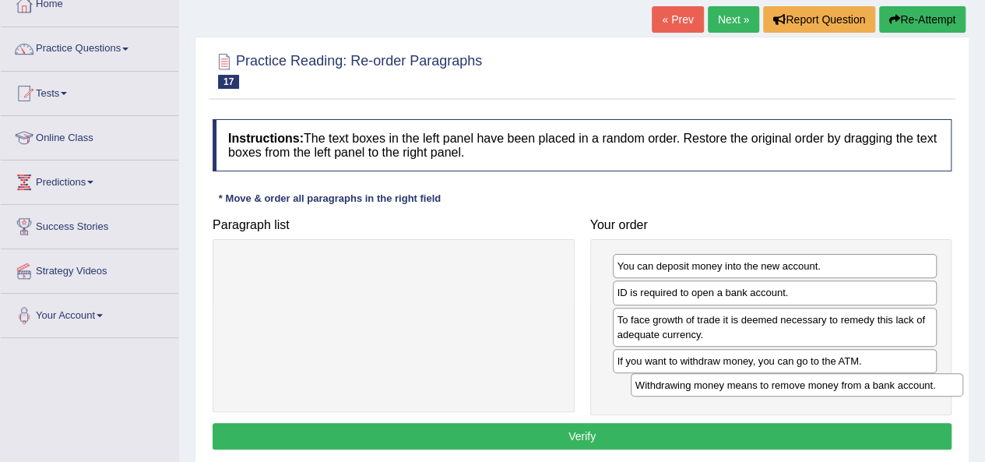
drag, startPoint x: 452, startPoint y: 269, endPoint x: 846, endPoint y: 383, distance: 409.9
click at [846, 383] on div "Withdrawing money means to remove money from a bank account." at bounding box center [796, 384] width 332 height 23
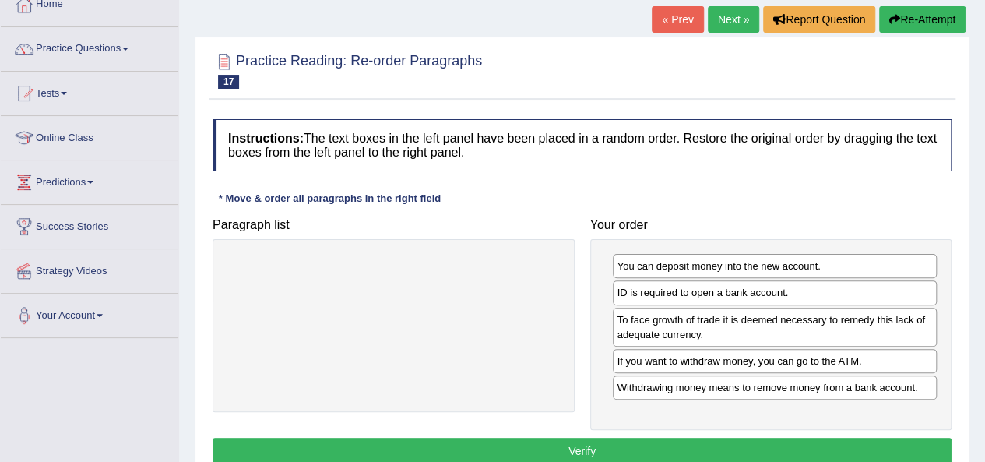
click at [771, 446] on button "Verify" at bounding box center [581, 450] width 739 height 26
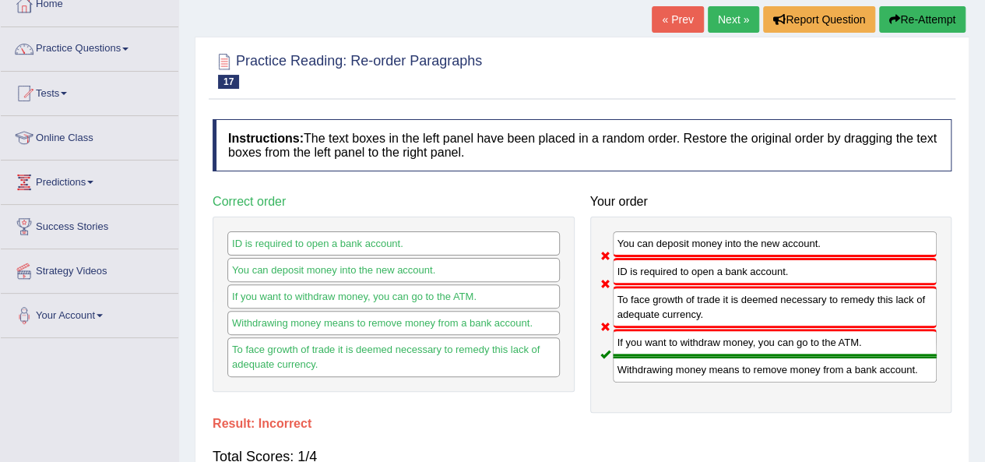
click at [724, 23] on link "Next »" at bounding box center [733, 19] width 51 height 26
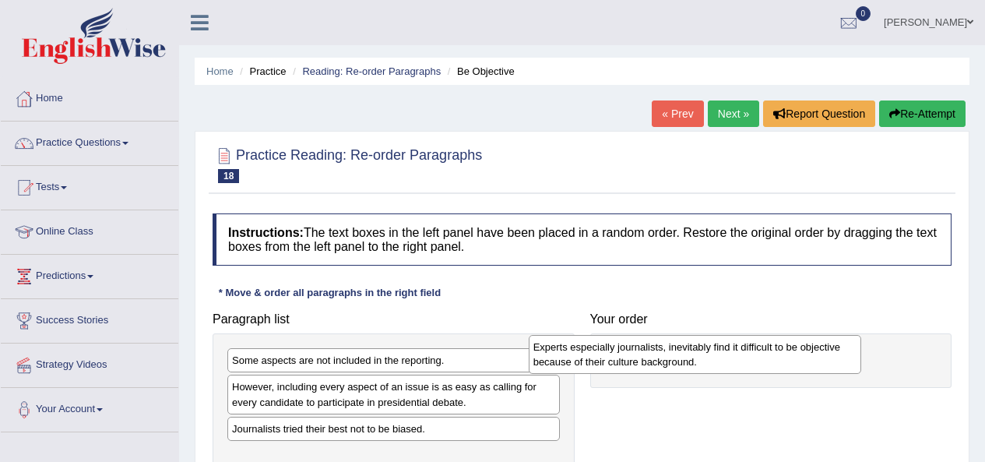
scroll to position [255, 0]
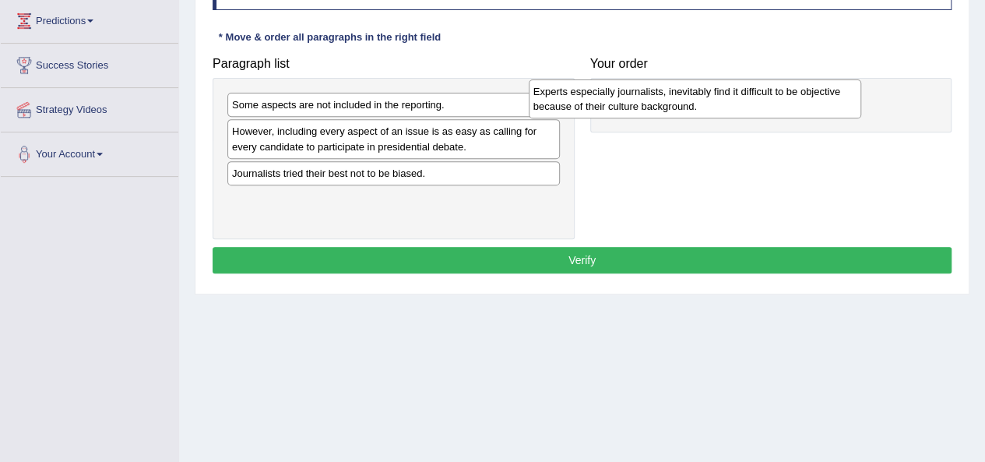
click at [719, 101] on div "Experts especially journalists, inevitably find it difficult to be objective be…" at bounding box center [695, 98] width 332 height 39
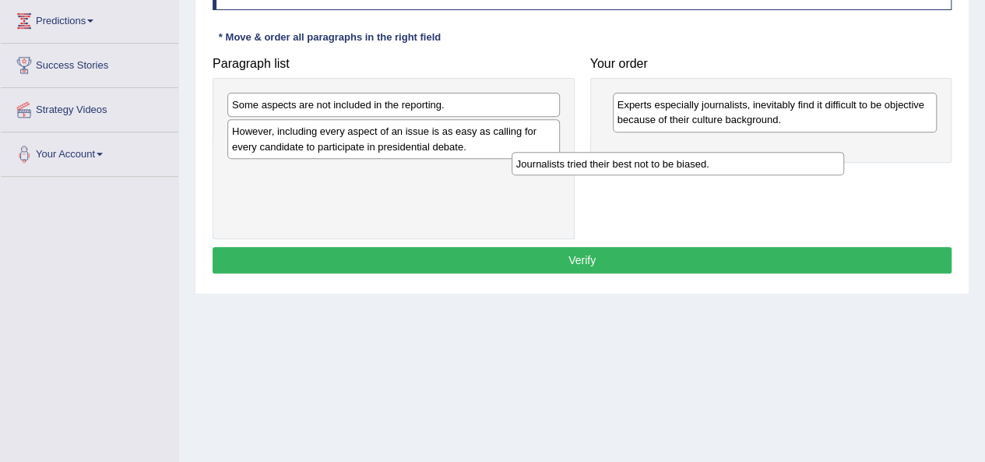
drag, startPoint x: 423, startPoint y: 170, endPoint x: 778, endPoint y: 129, distance: 356.5
click at [744, 152] on div "Journalists tried their best not to be biased." at bounding box center [677, 163] width 332 height 23
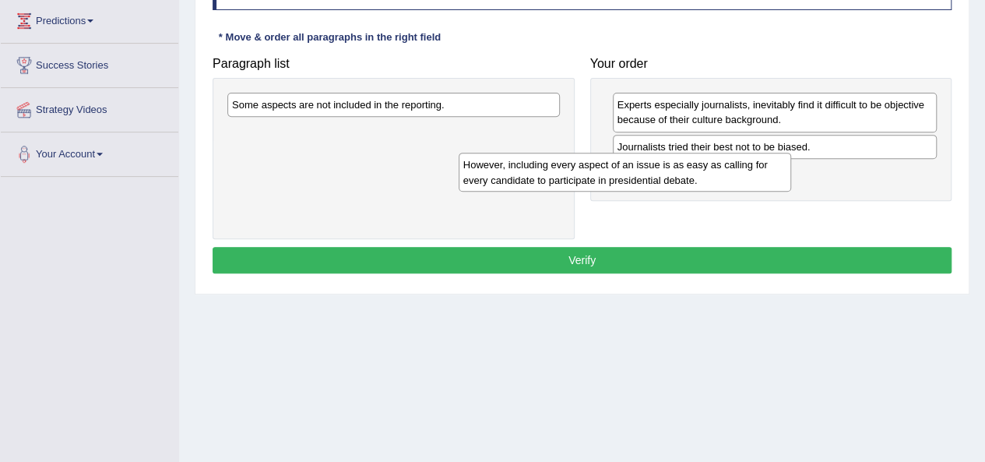
drag, startPoint x: 420, startPoint y: 128, endPoint x: 799, endPoint y: 162, distance: 381.4
click at [791, 162] on div "However, including every aspect of an issue is as easy as calling for every can…" at bounding box center [624, 172] width 332 height 39
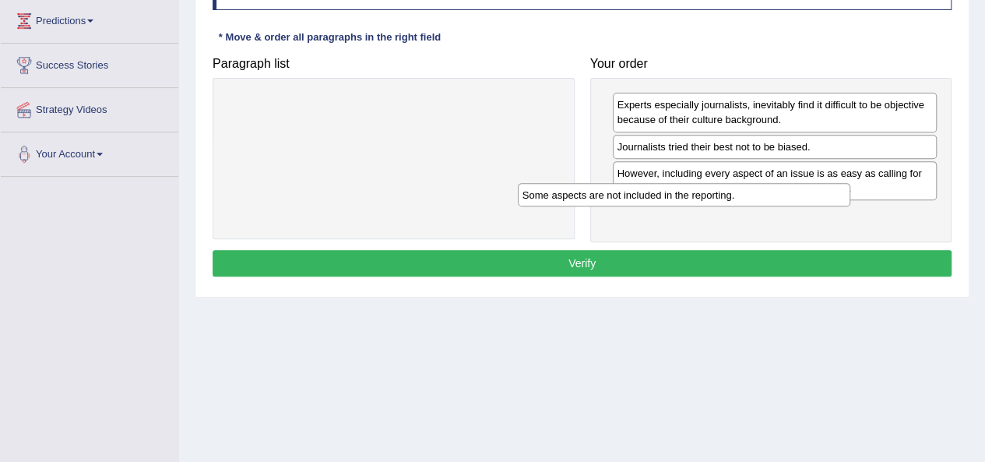
drag, startPoint x: 493, startPoint y: 111, endPoint x: 795, endPoint y: 195, distance: 313.5
click at [783, 195] on div "Some aspects are not included in the reporting." at bounding box center [684, 194] width 332 height 23
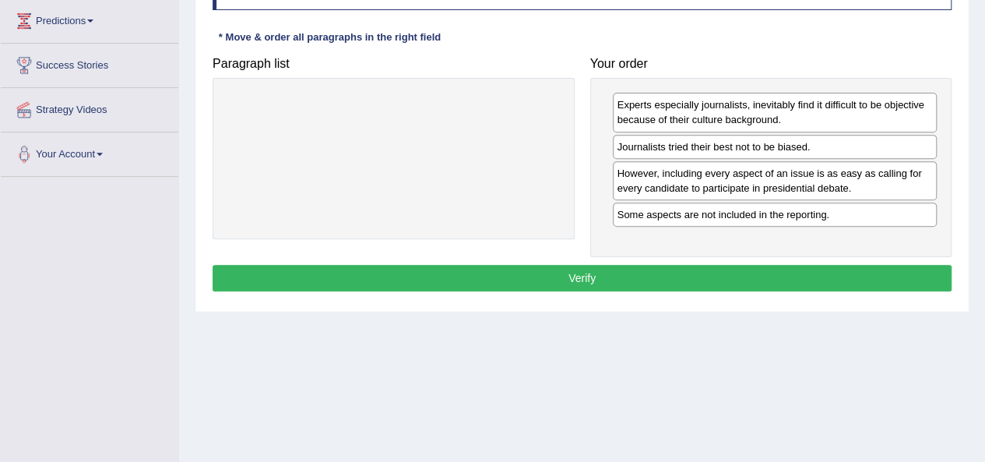
click at [743, 283] on button "Verify" at bounding box center [581, 278] width 739 height 26
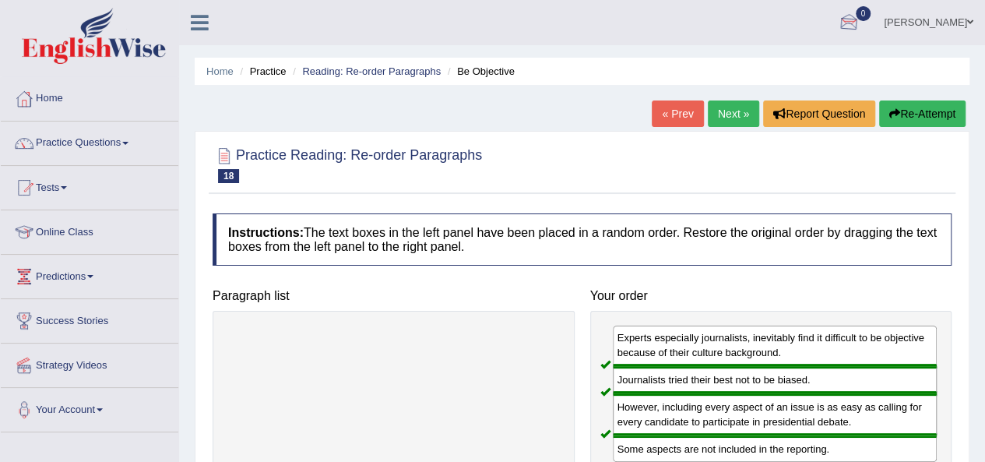
click at [737, 111] on link "Next »" at bounding box center [733, 113] width 51 height 26
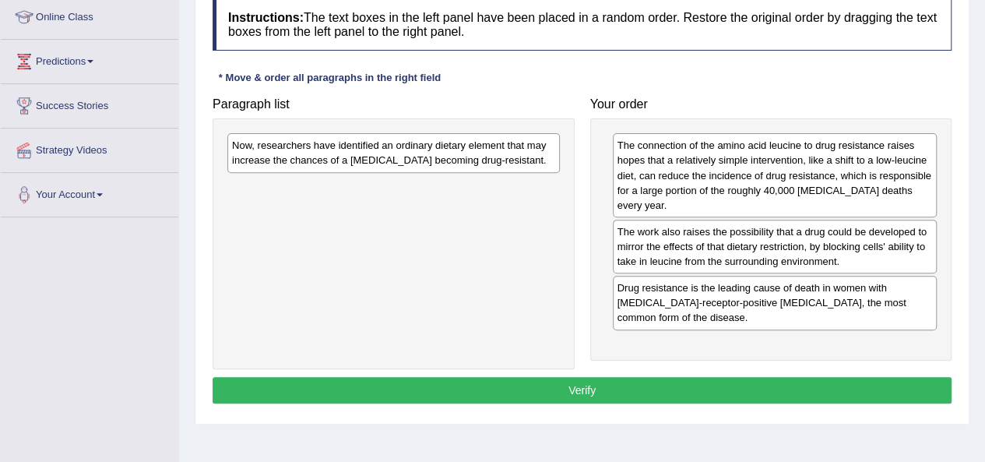
drag, startPoint x: 0, startPoint y: 0, endPoint x: 705, endPoint y: 278, distance: 758.0
click at [799, 300] on div "Paragraph list Now, researchers have identified an ordinary dietary element tha…" at bounding box center [582, 229] width 754 height 279
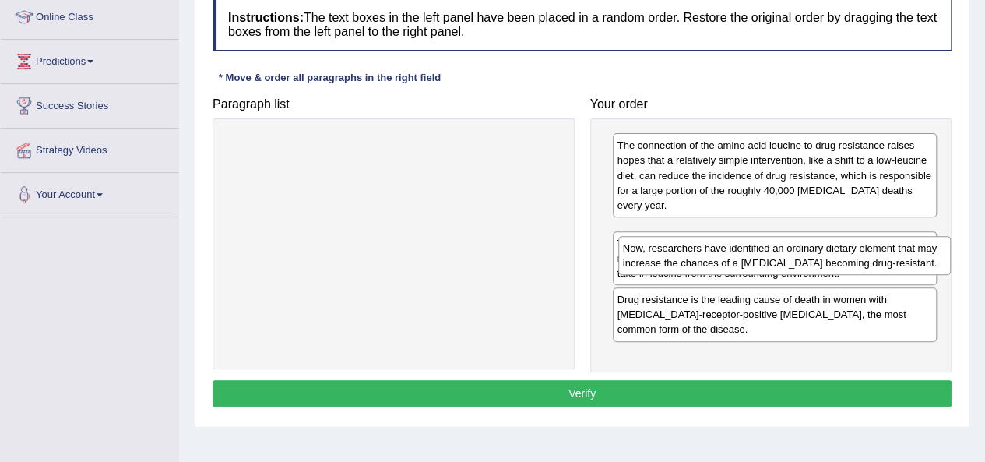
drag, startPoint x: 316, startPoint y: 149, endPoint x: 762, endPoint y: 270, distance: 462.0
click at [760, 269] on div "Now, researchers have identified an ordinary dietary element that may increase …" at bounding box center [784, 255] width 332 height 39
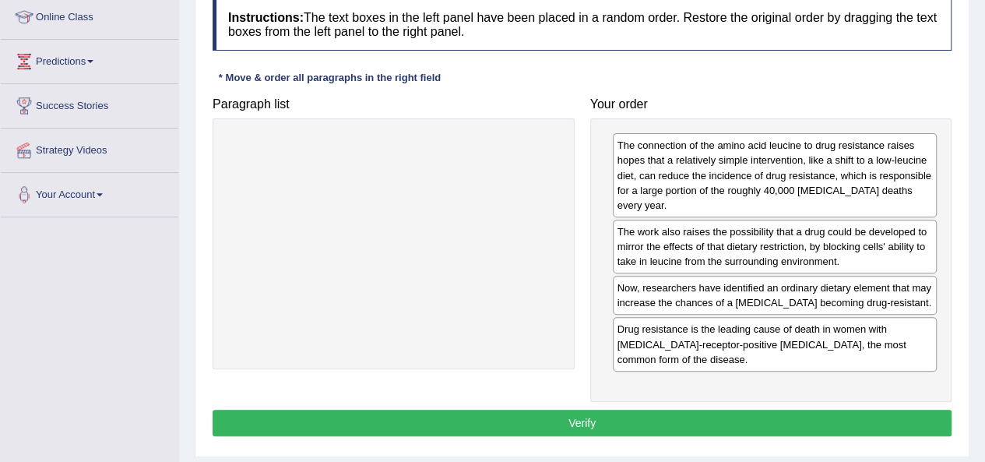
click at [629, 424] on button "Verify" at bounding box center [581, 422] width 739 height 26
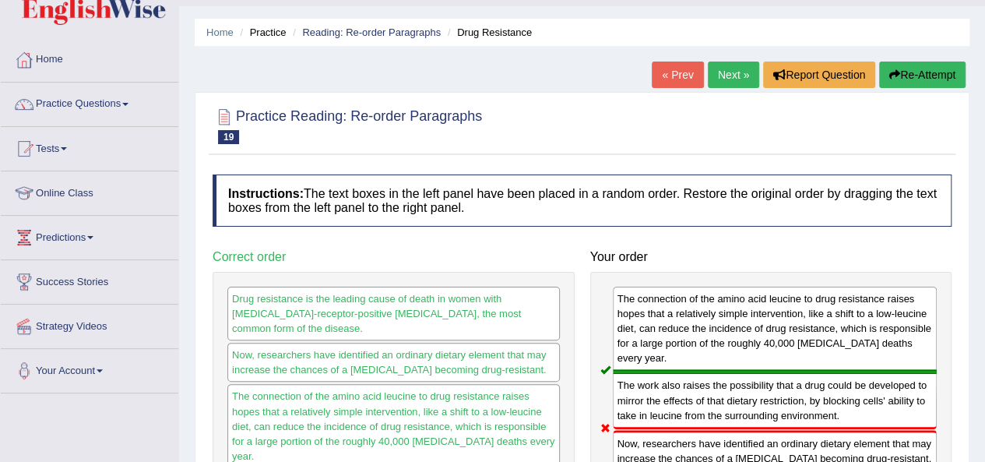
scroll to position [4, 0]
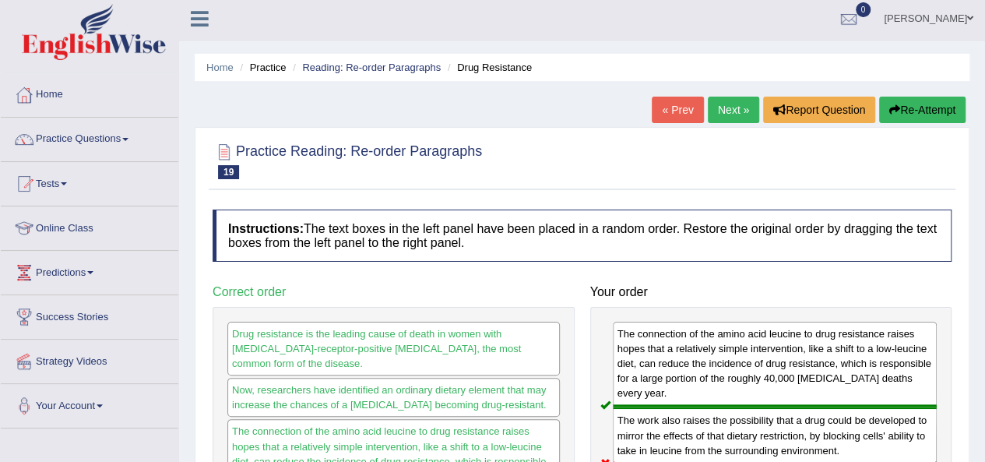
click at [743, 118] on link "Next »" at bounding box center [733, 110] width 51 height 26
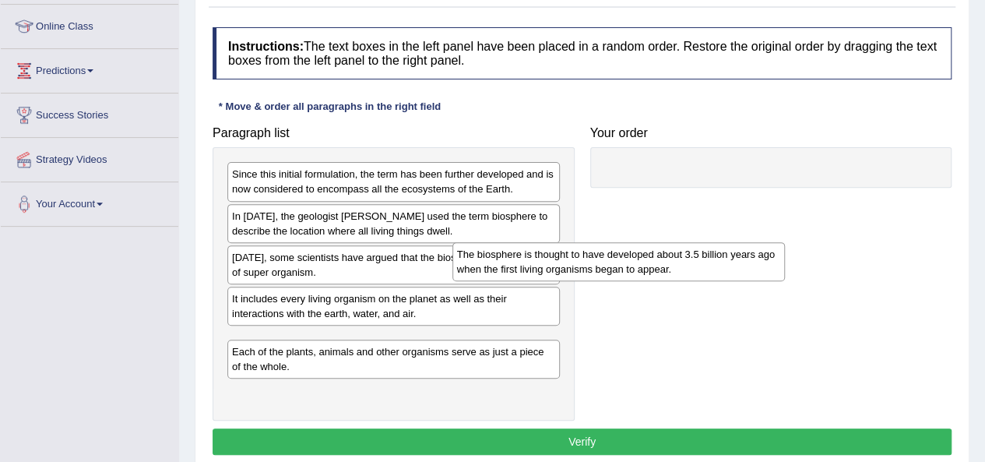
click at [735, 242] on div "The biosphere is thought to have developed about 3.5 billion years ago when the…" at bounding box center [618, 261] width 332 height 39
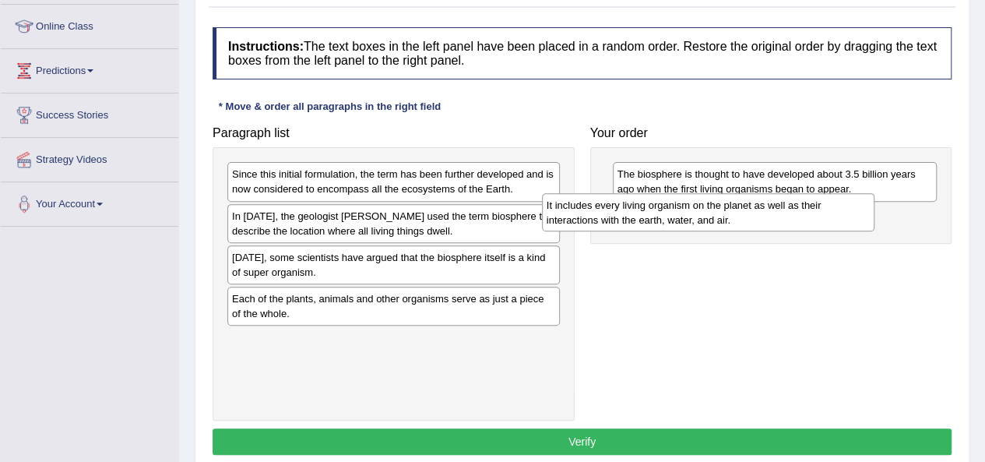
drag, startPoint x: 416, startPoint y: 295, endPoint x: 736, endPoint y: 200, distance: 334.4
click at [736, 200] on div "It includes every living organism on the planet as well as their interactions w…" at bounding box center [708, 212] width 332 height 39
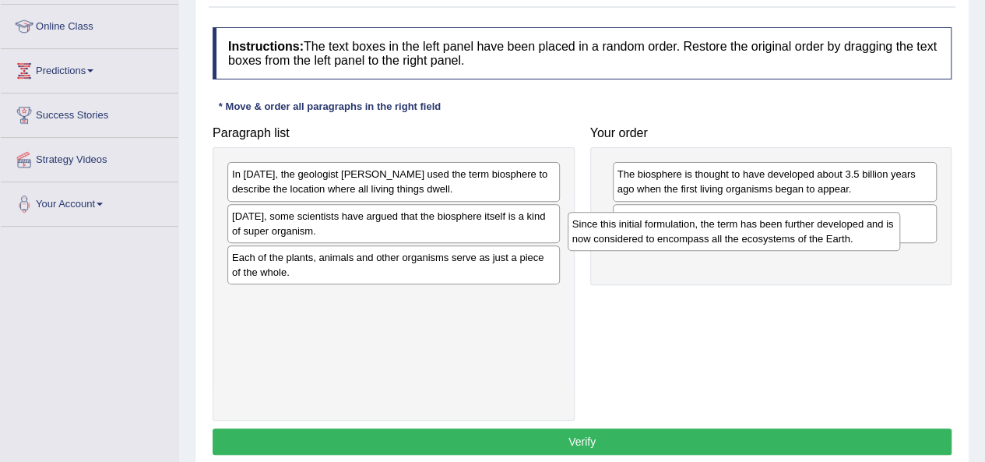
drag, startPoint x: 380, startPoint y: 179, endPoint x: 732, endPoint y: 230, distance: 355.5
click at [730, 230] on div "Since this initial formulation, the term has been further developed and is now …" at bounding box center [733, 231] width 332 height 39
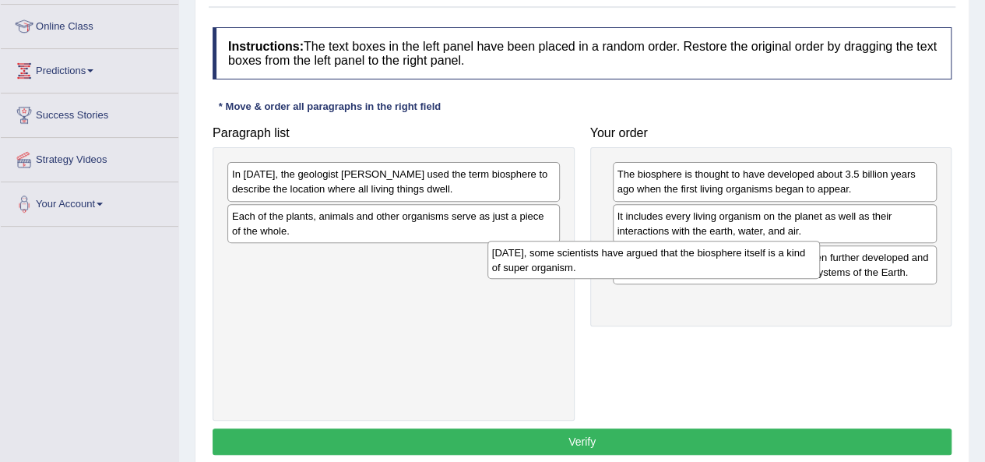
drag, startPoint x: 441, startPoint y: 234, endPoint x: 727, endPoint y: 290, distance: 291.9
click at [723, 279] on div "[DATE], some scientists have argued that the biosphere itself is a kind of supe…" at bounding box center [653, 260] width 332 height 39
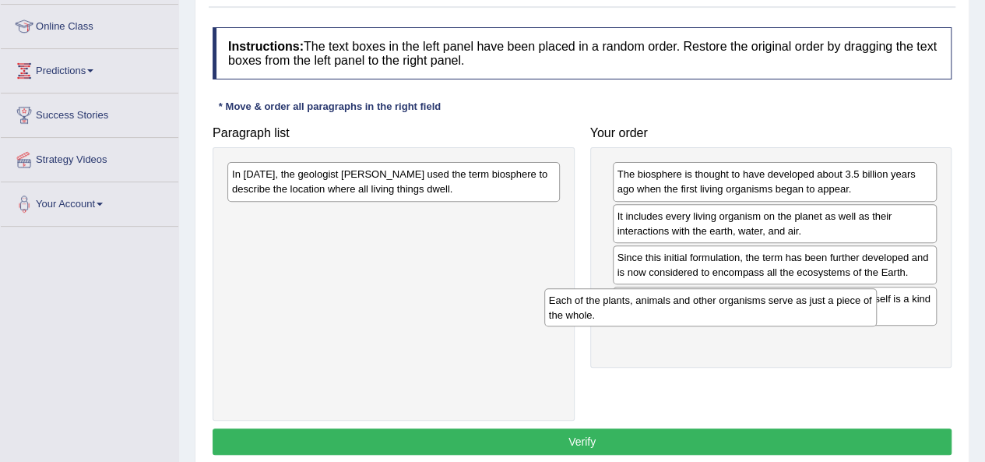
drag, startPoint x: 342, startPoint y: 230, endPoint x: 721, endPoint y: 347, distance: 396.9
click at [687, 327] on div "Each of the plants, animals and other organisms serve as just a piece of the wh…" at bounding box center [710, 307] width 332 height 39
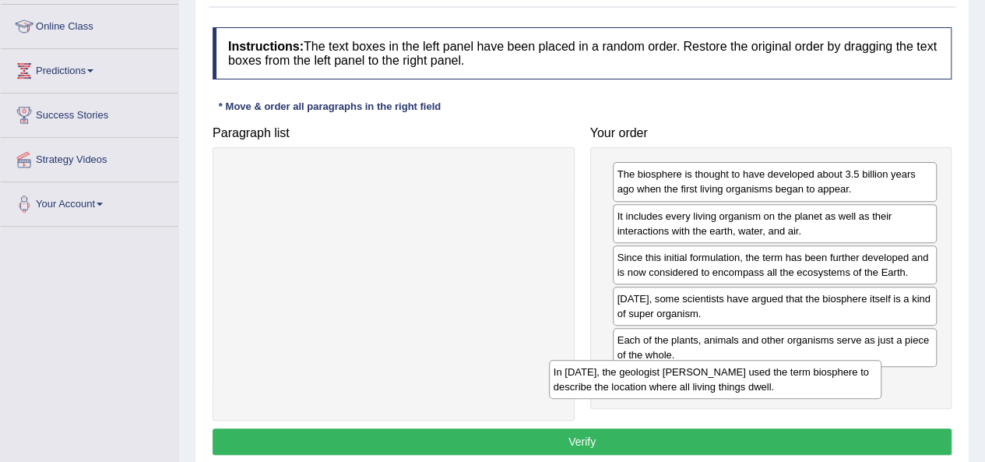
drag, startPoint x: 412, startPoint y: 179, endPoint x: 736, endPoint y: 381, distance: 382.1
click at [736, 378] on div "In [DATE], the geologist [PERSON_NAME] used the term biosphere to describe the …" at bounding box center [715, 379] width 332 height 39
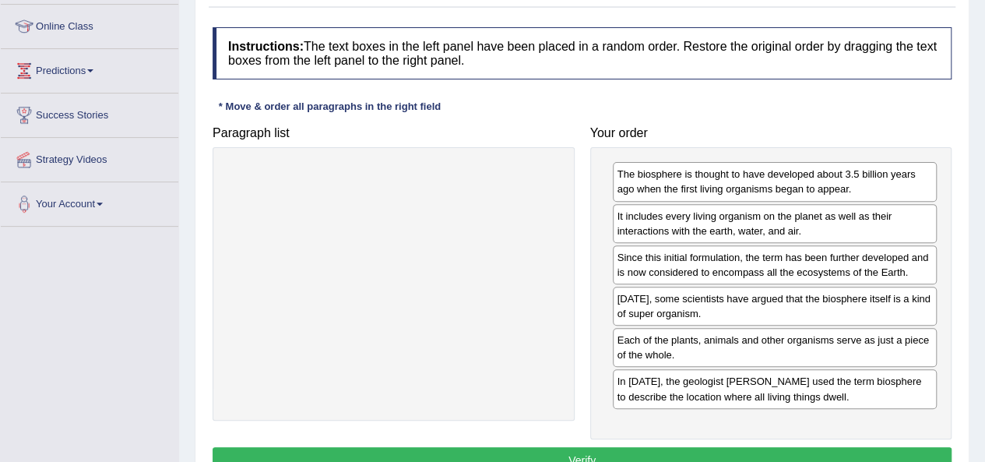
click at [645, 447] on button "Verify" at bounding box center [581, 460] width 739 height 26
